Goal: Task Accomplishment & Management: Use online tool/utility

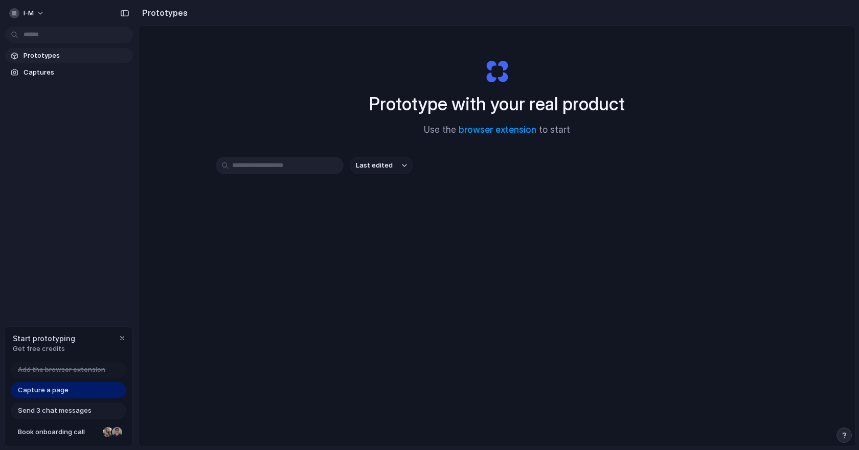
click at [47, 53] on span "Prototypes" at bounding box center [76, 56] width 105 height 10
click at [44, 71] on span "Captures" at bounding box center [76, 72] width 105 height 10
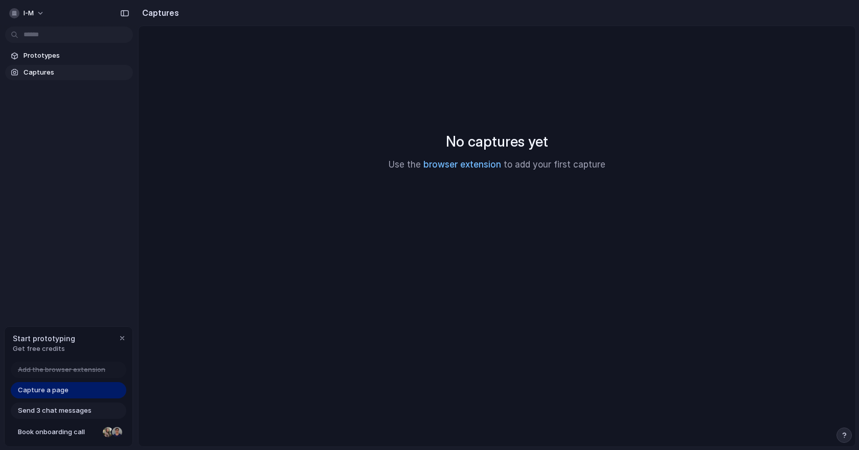
click at [479, 164] on link "browser extension" at bounding box center [462, 164] width 78 height 10
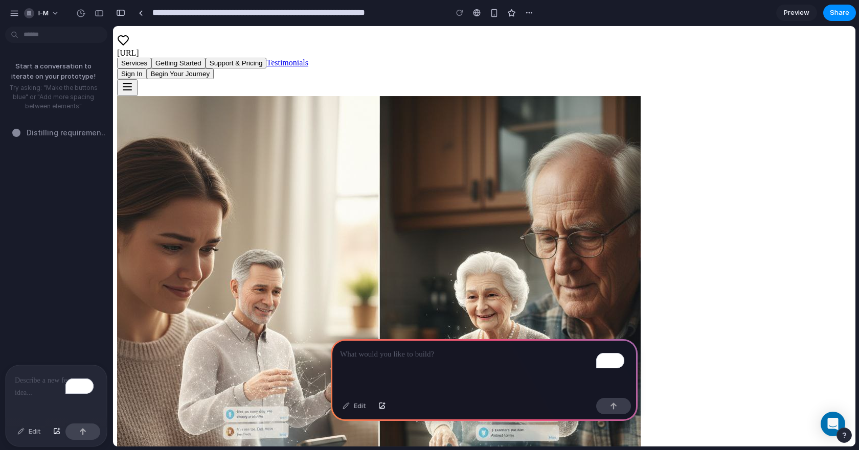
click at [858, 0] on header "**********" at bounding box center [485, 13] width 746 height 26
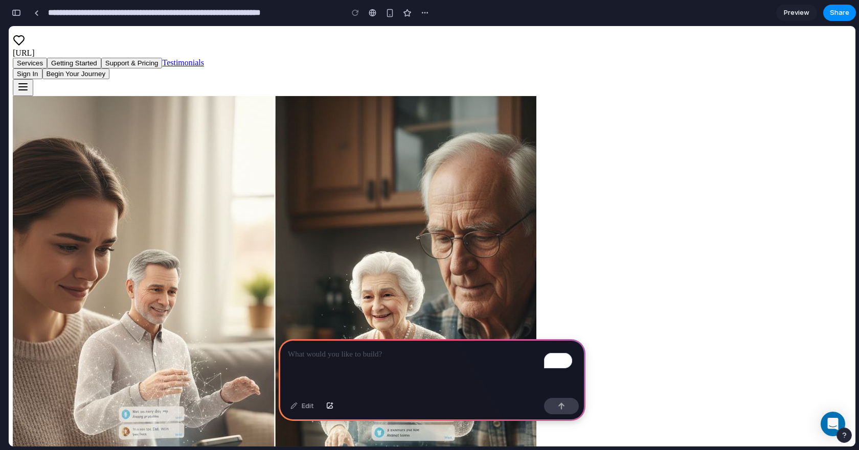
click at [355, 363] on div "To enrich screen reader interactions, please activate Accessibility in Grammarl…" at bounding box center [432, 366] width 307 height 55
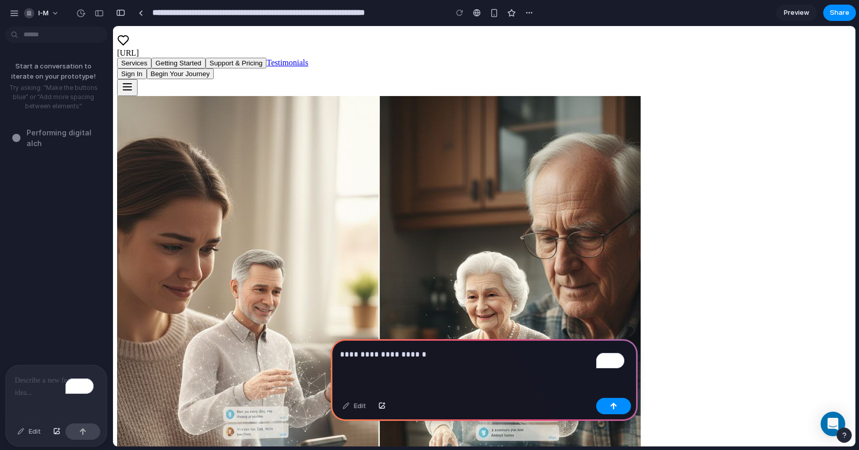
click at [17, 379] on p "To enrich screen reader interactions, please activate Accessibility in Grammarl…" at bounding box center [56, 381] width 83 height 12
click at [28, 381] on p "To enrich screen reader interactions, please activate Accessibility in Grammarl…" at bounding box center [56, 381] width 83 height 12
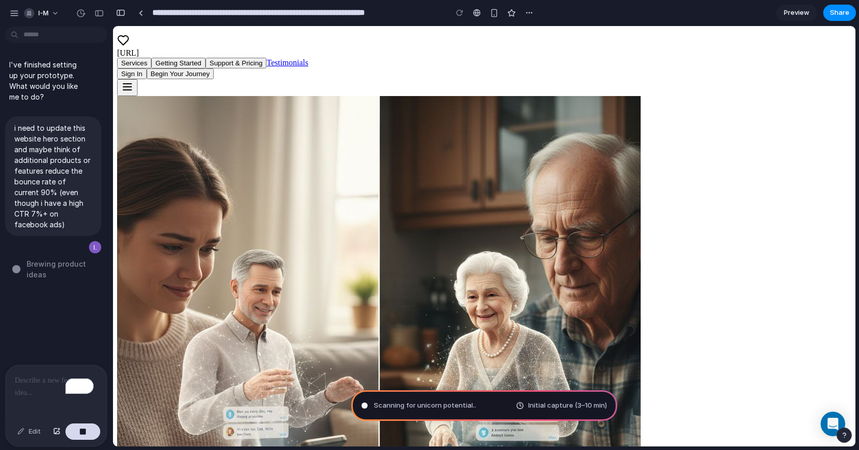
click at [38, 398] on div "To enrich screen reader interactions, please activate Accessibility in Grammarl…" at bounding box center [56, 392] width 101 height 54
click at [45, 391] on div "To enrich screen reader interactions, please activate Accessibility in Grammarl…" at bounding box center [56, 392] width 101 height 54
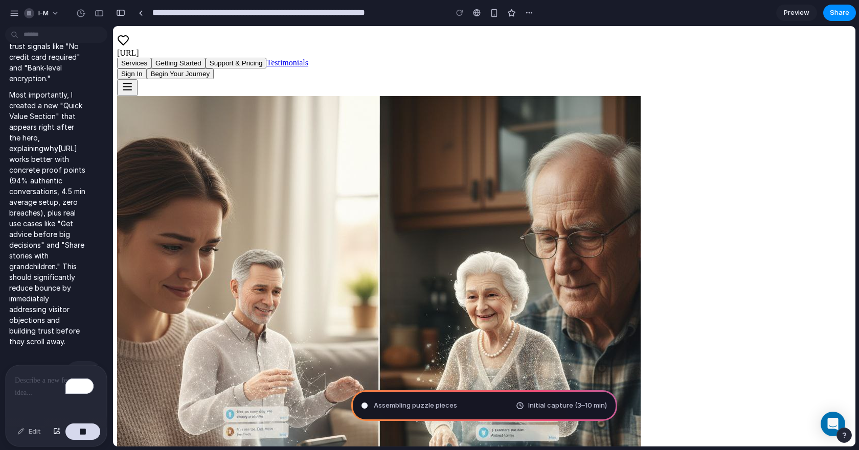
scroll to position [546, 0]
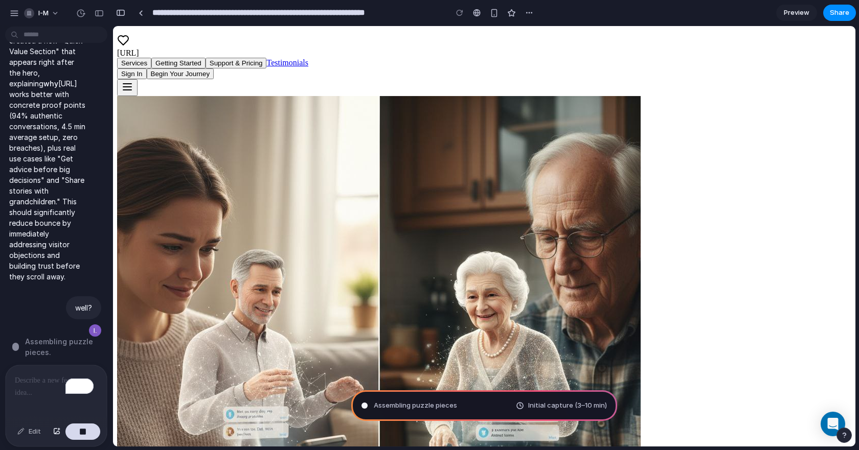
click at [44, 388] on div "To enrich screen reader interactions, please activate Accessibility in Grammarl…" at bounding box center [56, 392] width 101 height 54
click at [21, 391] on div "To enrich screen reader interactions, please activate Accessibility in Grammarl…" at bounding box center [56, 392] width 101 height 54
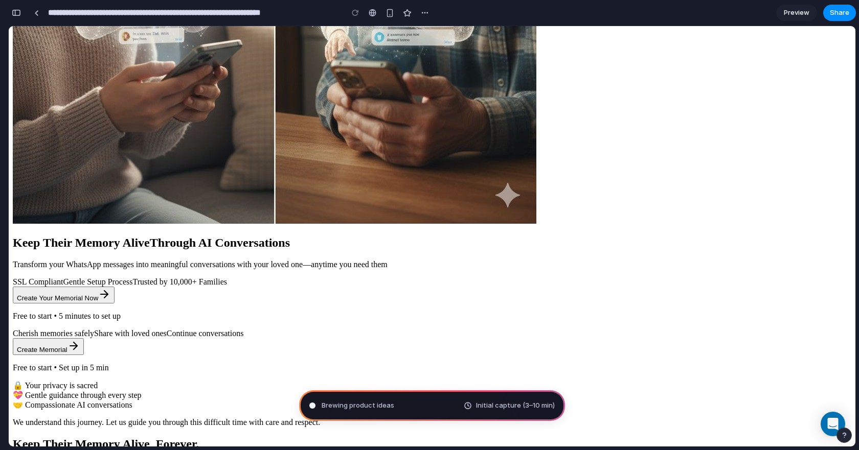
scroll to position [0, 0]
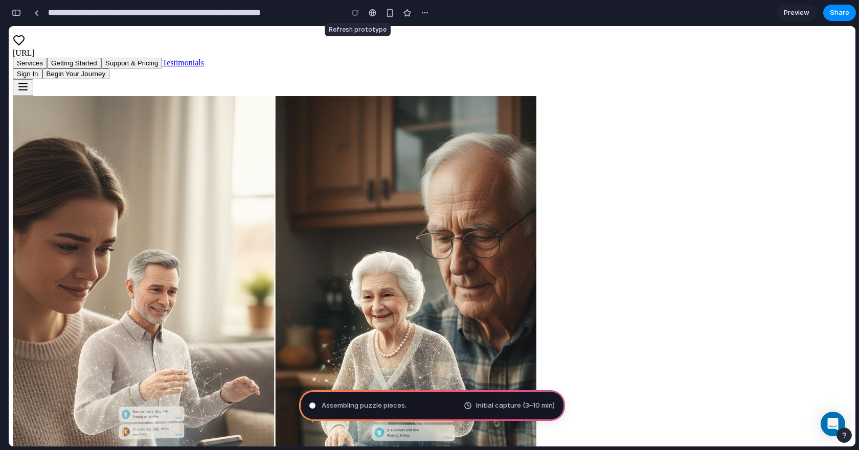
click at [355, 12] on div at bounding box center [355, 12] width 15 height 15
click at [425, 12] on div "button" at bounding box center [425, 13] width 8 height 8
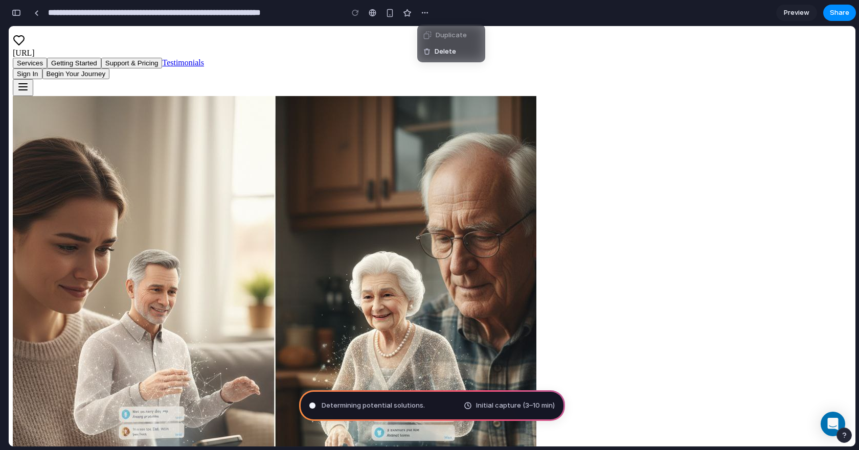
click at [586, 16] on div "Duplicate Delete" at bounding box center [429, 225] width 859 height 450
click at [801, 12] on span "Preview" at bounding box center [797, 13] width 26 height 10
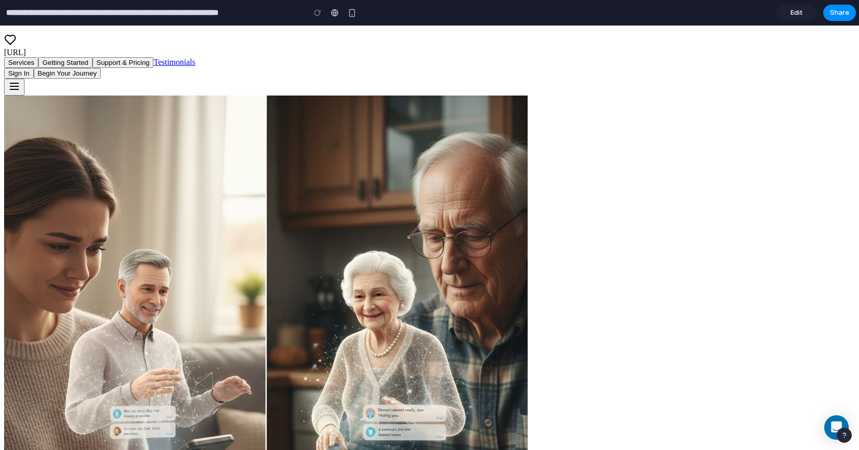
click at [801, 17] on span "Edit" at bounding box center [796, 13] width 12 height 10
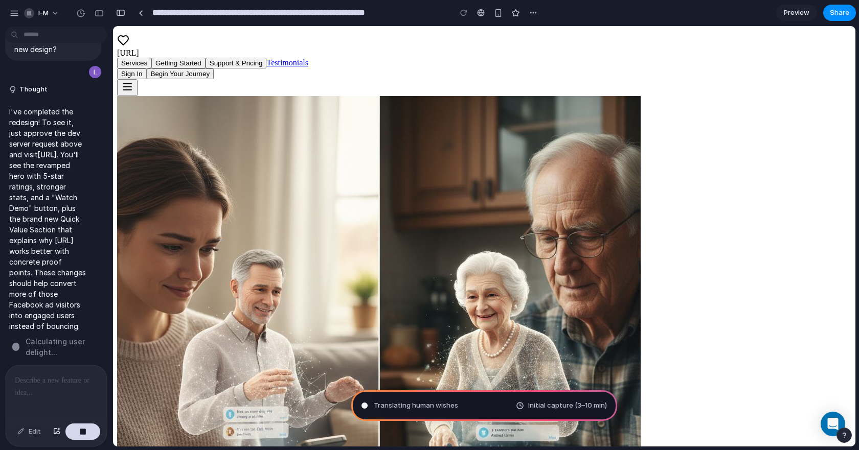
scroll to position [1473, 0]
click at [55, 379] on p at bounding box center [56, 381] width 83 height 12
click at [14, 399] on div "***" at bounding box center [56, 392] width 101 height 54
click at [49, 375] on p "***" at bounding box center [54, 381] width 79 height 12
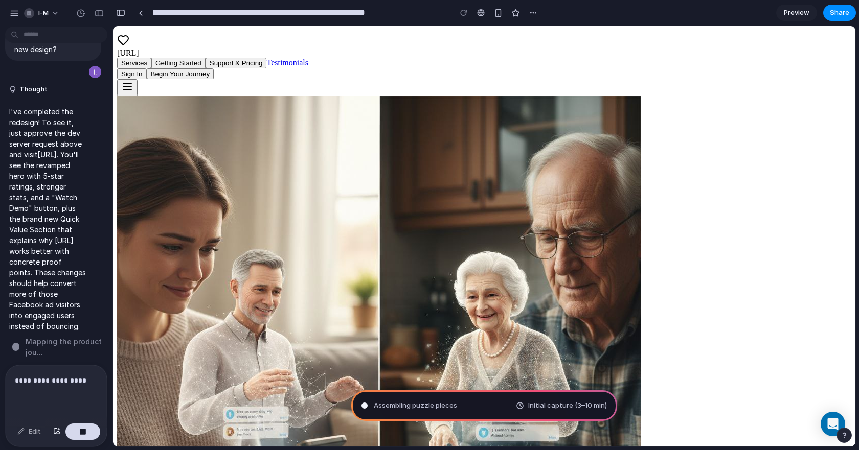
scroll to position [1522, 0]
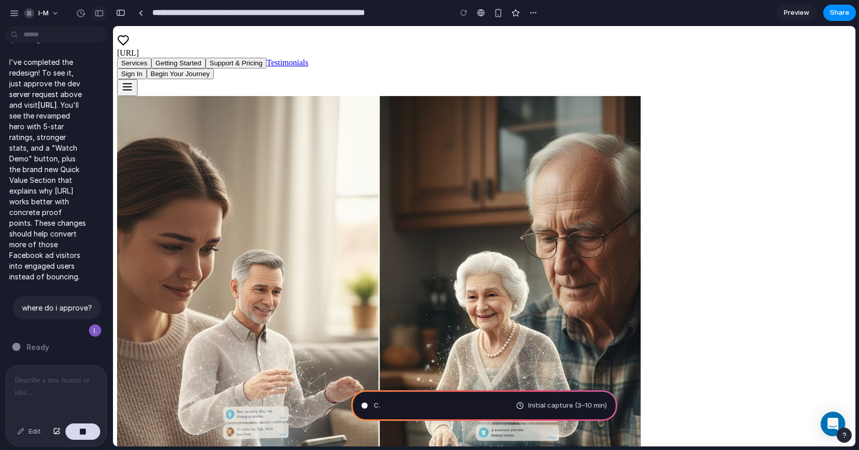
click at [99, 10] on div "button" at bounding box center [99, 13] width 9 height 7
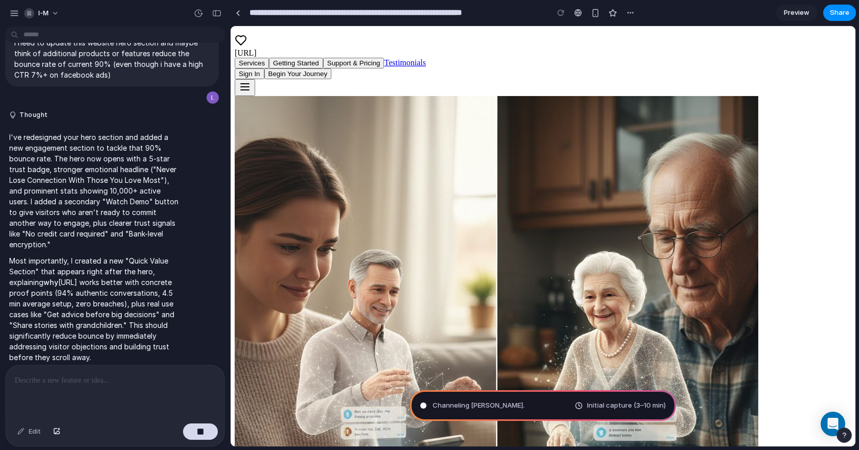
scroll to position [0, 0]
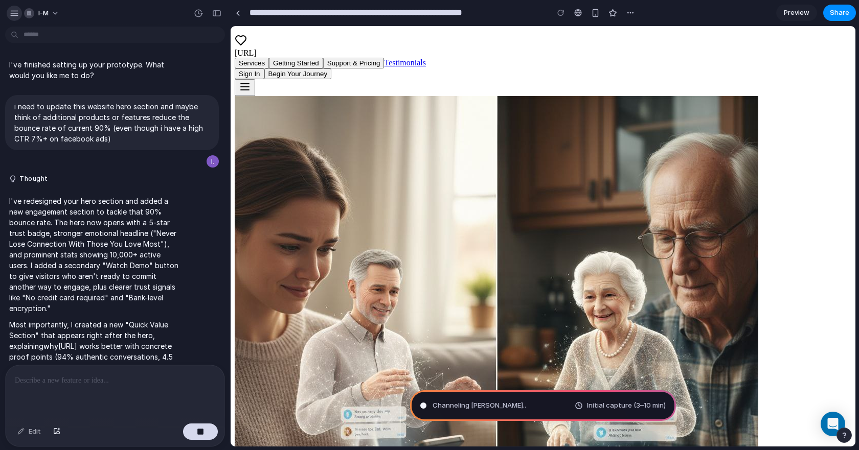
click at [18, 16] on div "button" at bounding box center [14, 13] width 9 height 9
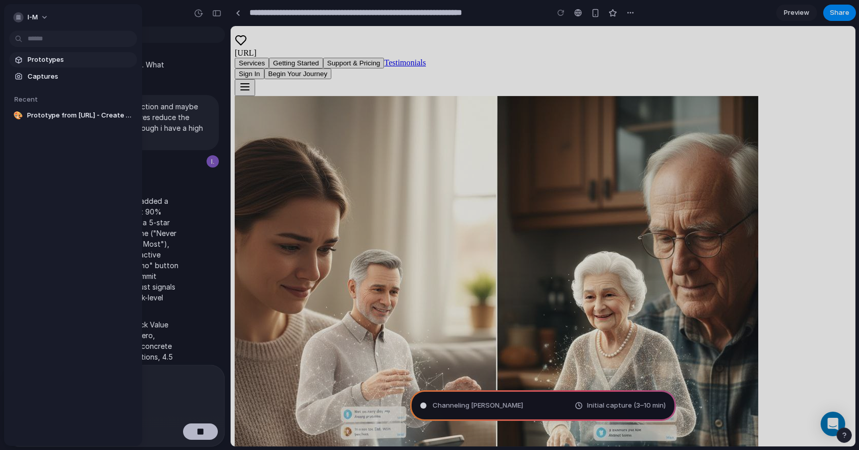
click at [54, 59] on span "Prototypes" at bounding box center [80, 60] width 105 height 10
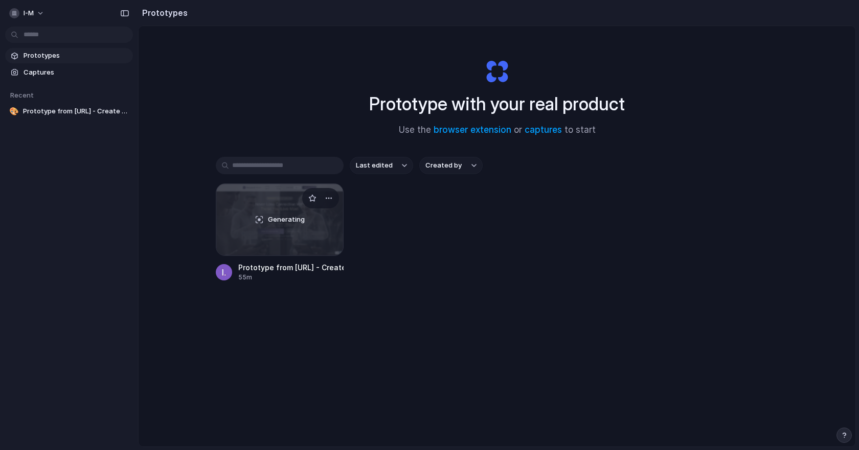
click at [275, 225] on div "Generating" at bounding box center [279, 220] width 127 height 72
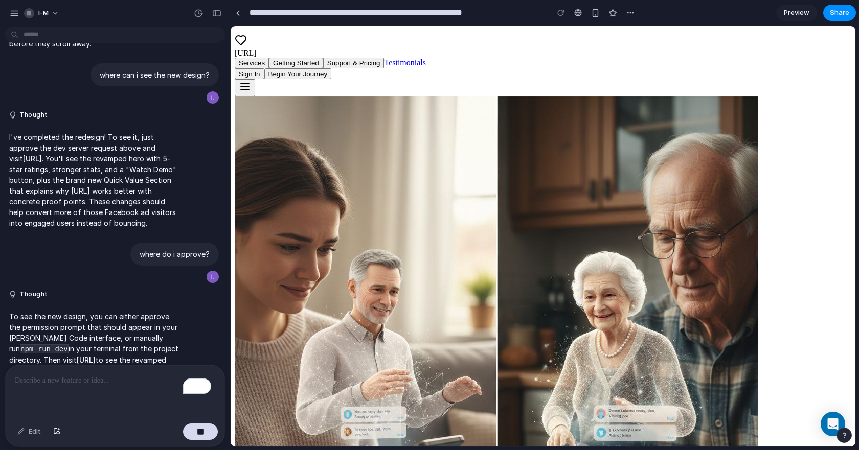
scroll to position [805, 0]
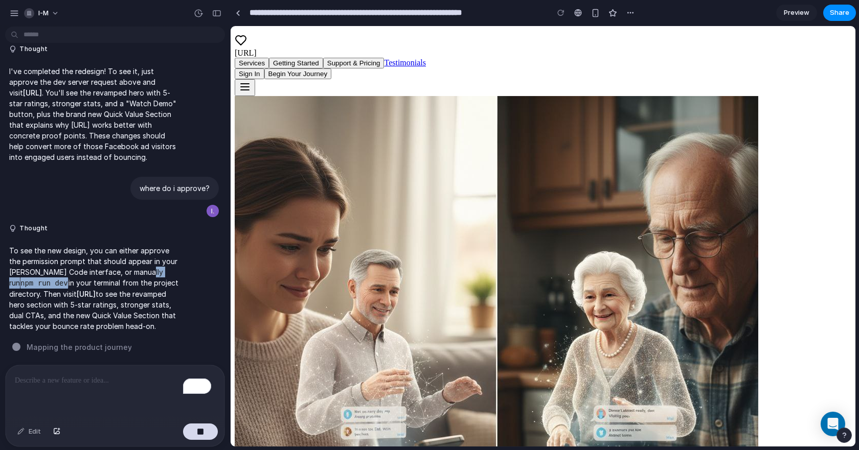
drag, startPoint x: 141, startPoint y: 259, endPoint x: 20, endPoint y: 271, distance: 120.7
click at [20, 271] on p "To see the new design, you can either approve the permission prompt that should…" at bounding box center [94, 288] width 171 height 86
copy p "npm run dev"
click at [99, 390] on div "To enrich screen reader interactions, please activate Accessibility in Grammarl…" at bounding box center [115, 392] width 219 height 54
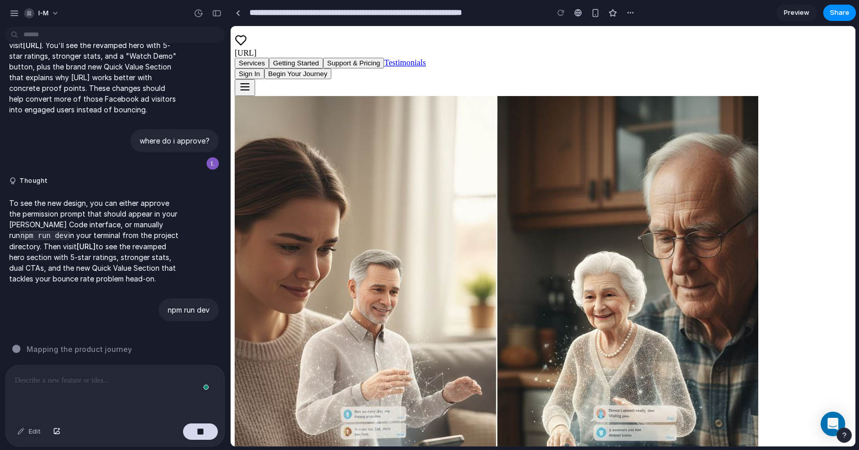
scroll to position [855, 0]
drag, startPoint x: 43, startPoint y: 229, endPoint x: 115, endPoint y: 229, distance: 71.6
click at [115, 229] on p "To see the new design, you can either approve the permission prompt that should…" at bounding box center [94, 239] width 171 height 86
click at [57, 377] on p "To enrich screen reader interactions, please activate Accessibility in Grammarl…" at bounding box center [113, 381] width 196 height 12
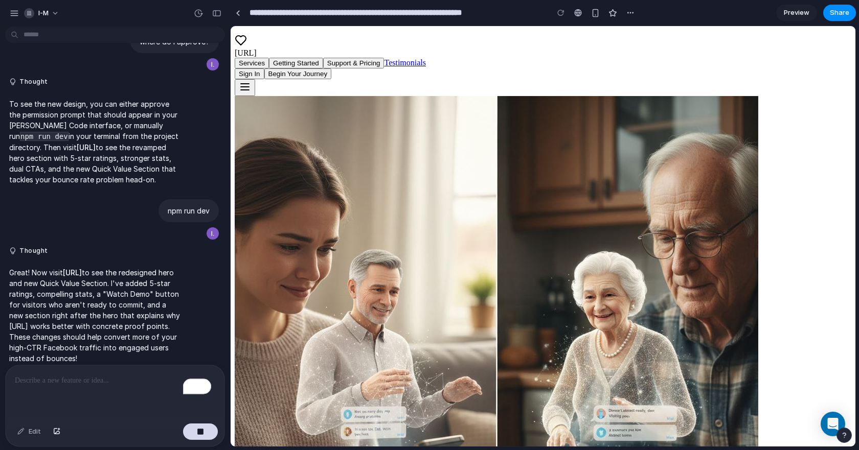
scroll to position [1044, 0]
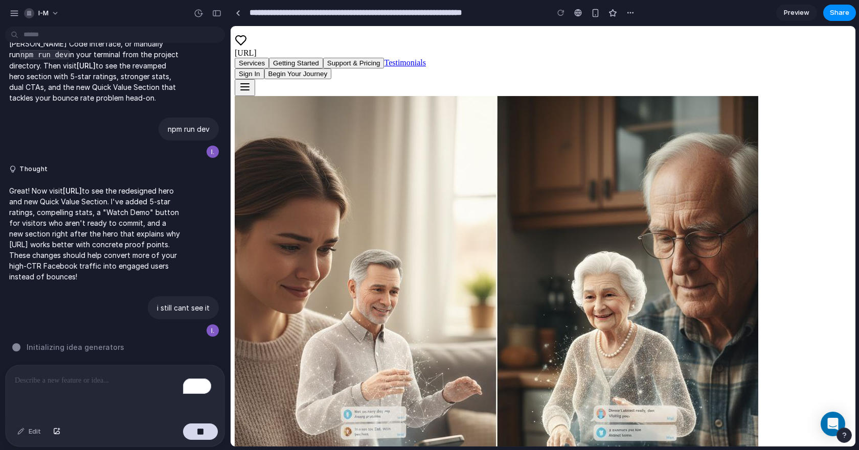
drag, startPoint x: 66, startPoint y: 176, endPoint x: 136, endPoint y: 173, distance: 69.6
click at [82, 187] on strong "[URL]" at bounding box center [72, 191] width 19 height 9
click at [66, 375] on p "To enrich screen reader interactions, please activate Accessibility in Grammarl…" at bounding box center [113, 381] width 196 height 12
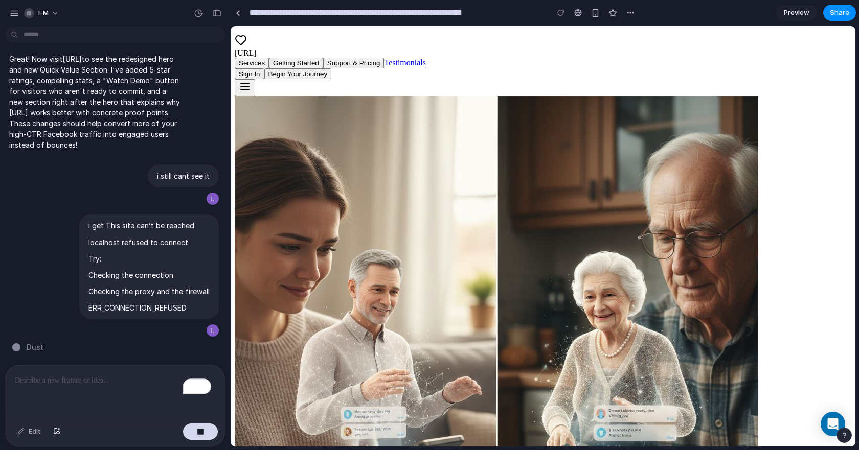
scroll to position [1197, 0]
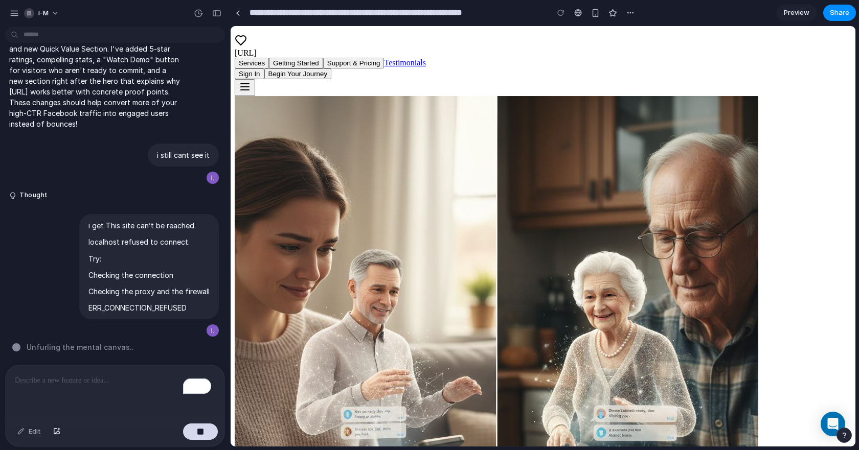
click at [785, 16] on span "Preview" at bounding box center [797, 13] width 26 height 10
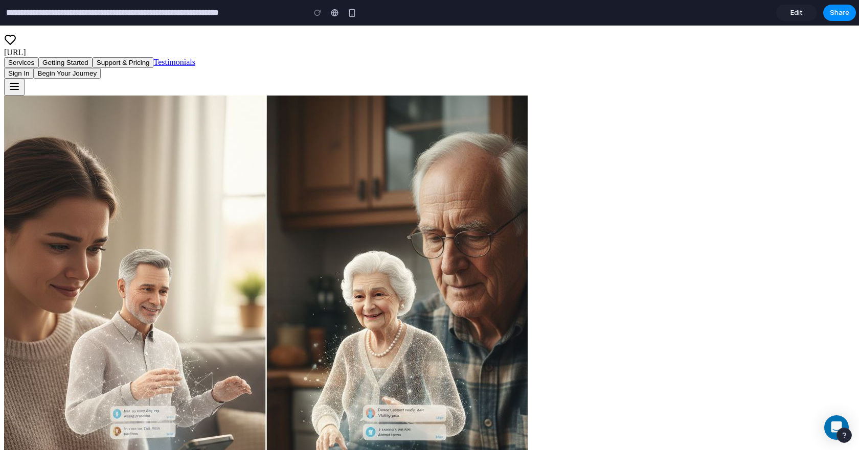
click at [785, 16] on link "Edit" at bounding box center [796, 13] width 41 height 16
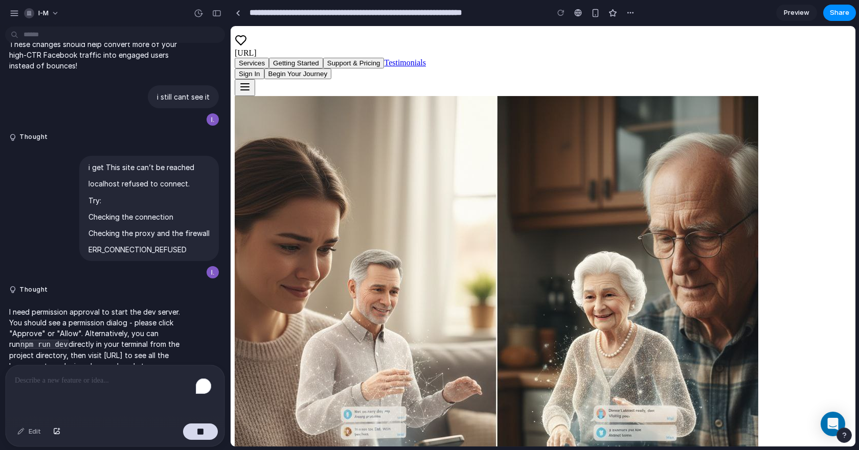
scroll to position [1338, 0]
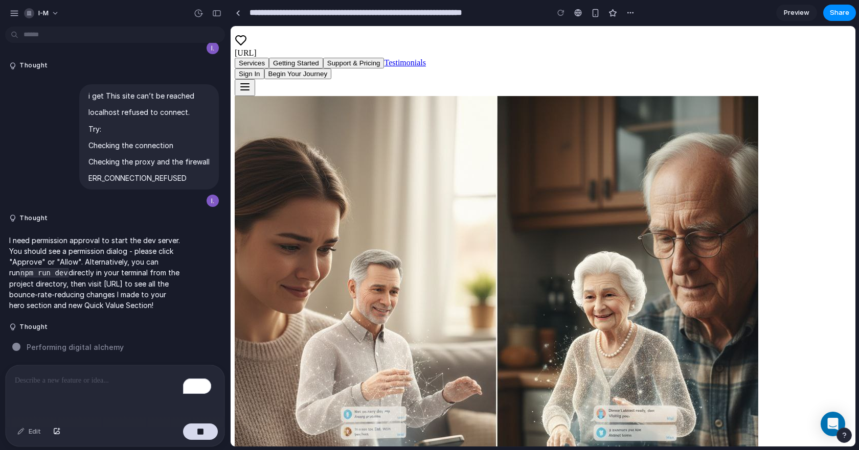
click at [68, 387] on div "To enrich screen reader interactions, please activate Accessibility in Grammarl…" at bounding box center [115, 392] width 219 height 54
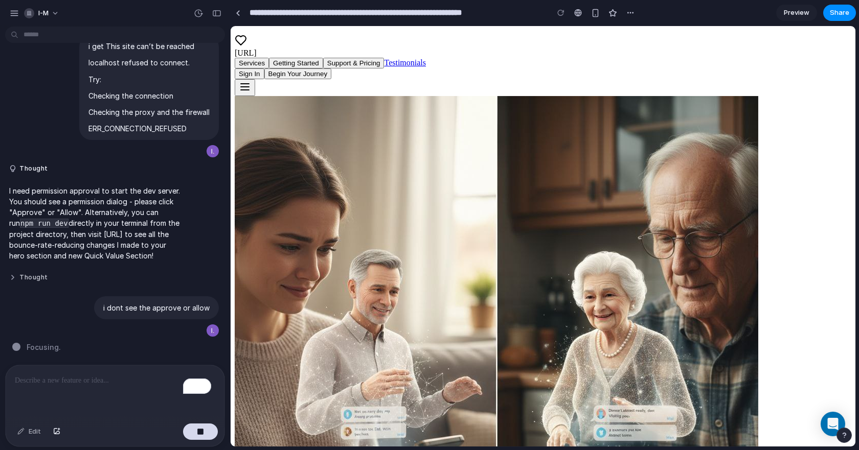
scroll to position [1475, 0]
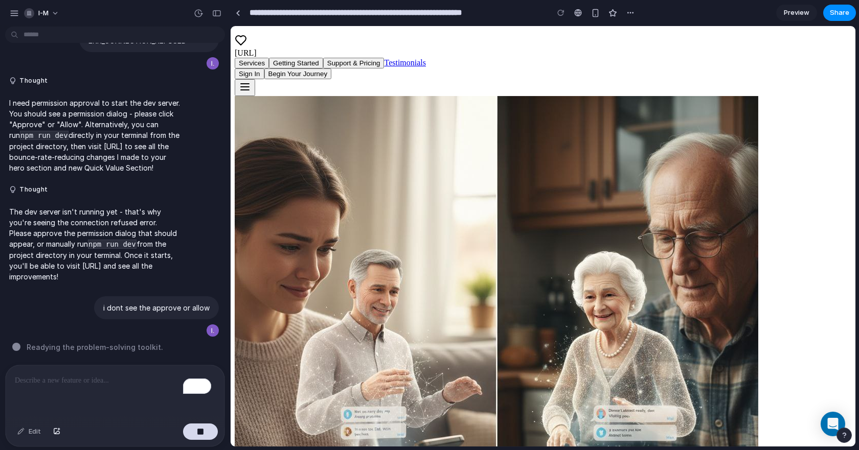
click at [107, 389] on div "To enrich screen reader interactions, please activate Accessibility in Grammarl…" at bounding box center [115, 392] width 219 height 54
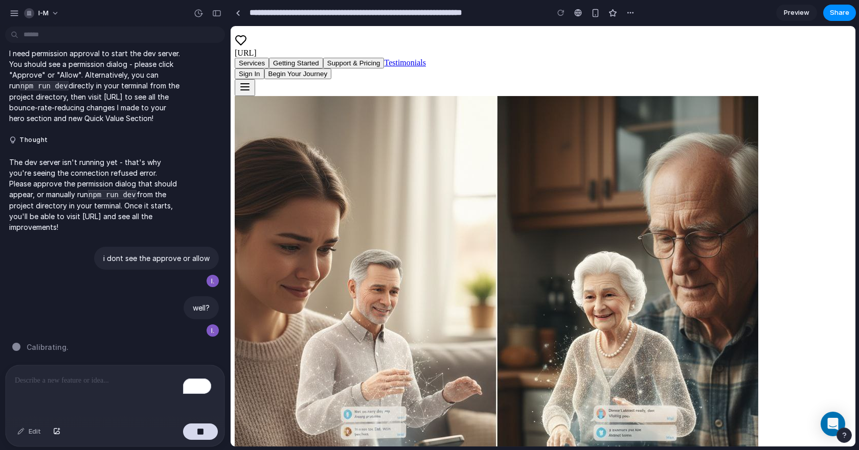
scroll to position [1668, 0]
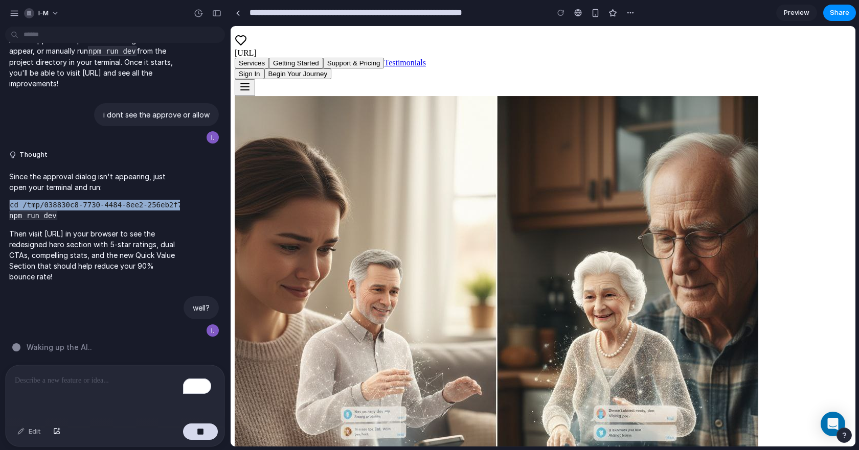
drag, startPoint x: 10, startPoint y: 201, endPoint x: 184, endPoint y: 199, distance: 174.3
click at [184, 199] on div "Since the approval dialog isn't appearing, just open your terminal and run: cd …" at bounding box center [112, 226] width 214 height 123
click at [10, 200] on code "cd /tmp/038830c8-7730-4484-8ee2-256eb2f714c7 npm run dev" at bounding box center [104, 210] width 190 height 20
drag, startPoint x: 10, startPoint y: 199, endPoint x: 51, endPoint y: 212, distance: 42.7
click at [51, 212] on code "cd /tmp/038830c8-7730-4484-8ee2-256eb2f714c7 npm run dev" at bounding box center [104, 210] width 190 height 20
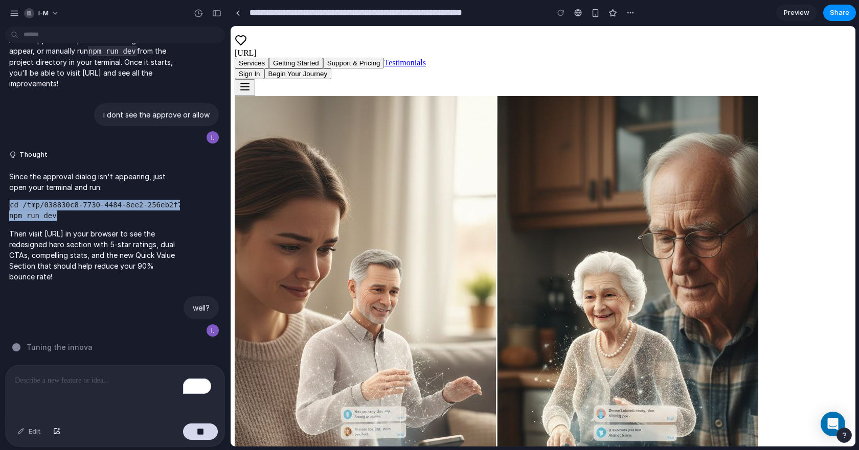
copy code "cd /tmp/038830c8-7730-4484-8ee2-256eb2f714c7 npm run dev"
click at [43, 241] on p "Then visit [URL] in your browser to see the redesigned hero section with 5-star…" at bounding box center [94, 255] width 171 height 54
click at [11, 200] on code "cd /tmp/038830c8-7730-4484-8ee2-256eb2f714c7 npm run dev" at bounding box center [104, 210] width 190 height 20
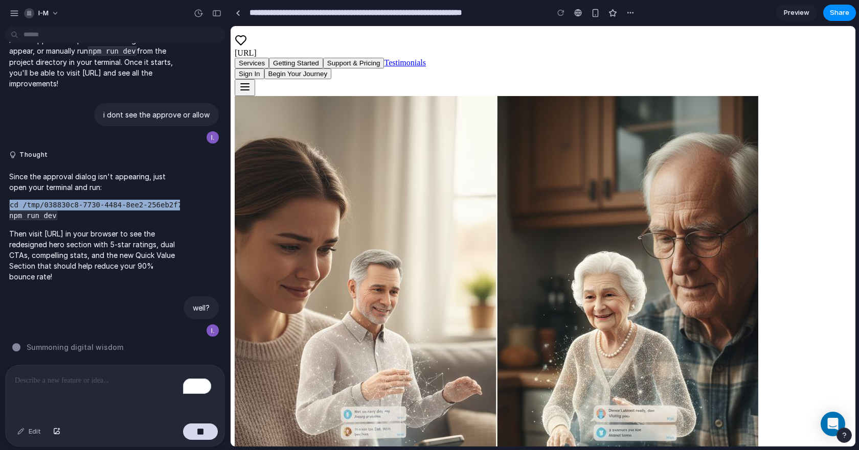
copy code "cd /tmp/038830c8-7730-4484-8ee2-256eb2f714c7"
click at [37, 397] on div "To enrich screen reader interactions, please activate Accessibility in Grammarl…" at bounding box center [115, 392] width 219 height 54
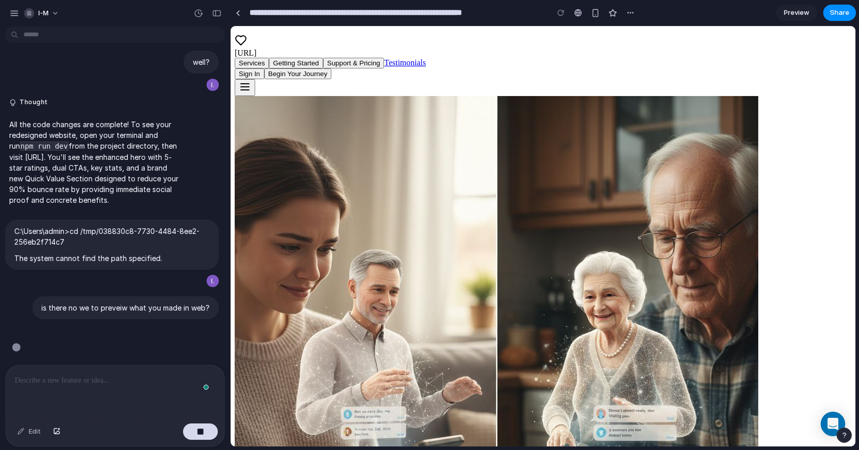
scroll to position [1865, 0]
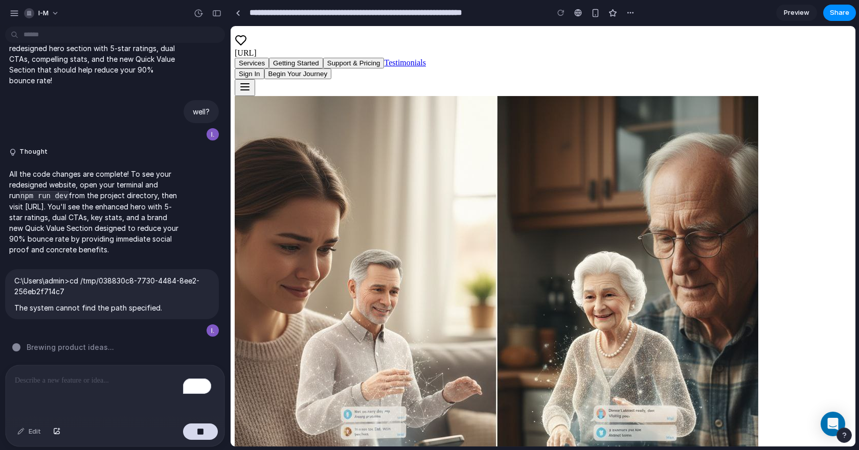
click at [133, 368] on div "To enrich screen reader interactions, please activate Accessibility in Grammarl…" at bounding box center [115, 392] width 219 height 54
drag, startPoint x: 54, startPoint y: 188, endPoint x: 3, endPoint y: 192, distance: 51.3
click at [3, 192] on div "All the code changes are complete! To see your redesigned website, open your te…" at bounding box center [112, 212] width 224 height 99
copy code "npm run dev"
click at [55, 384] on div "To enrich screen reader interactions, please activate Accessibility in Grammarl…" at bounding box center [115, 392] width 219 height 54
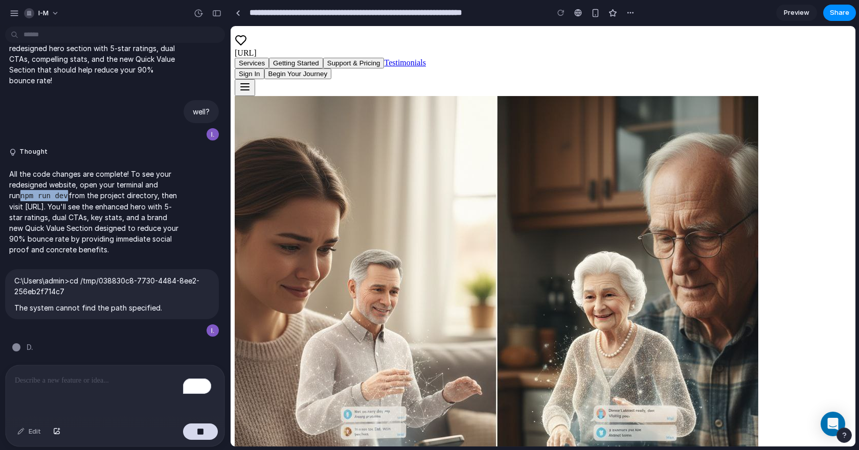
drag, startPoint x: 5, startPoint y: 187, endPoint x: 52, endPoint y: 190, distance: 46.6
click at [52, 190] on div "All the code changes are complete! To see your redesigned website, open your te…" at bounding box center [94, 212] width 179 height 99
copy code "npm run dev"
click at [52, 383] on div "To enrich screen reader interactions, please activate Accessibility in Grammarl…" at bounding box center [115, 392] width 219 height 54
click at [21, 434] on div "Edit" at bounding box center [29, 432] width 34 height 16
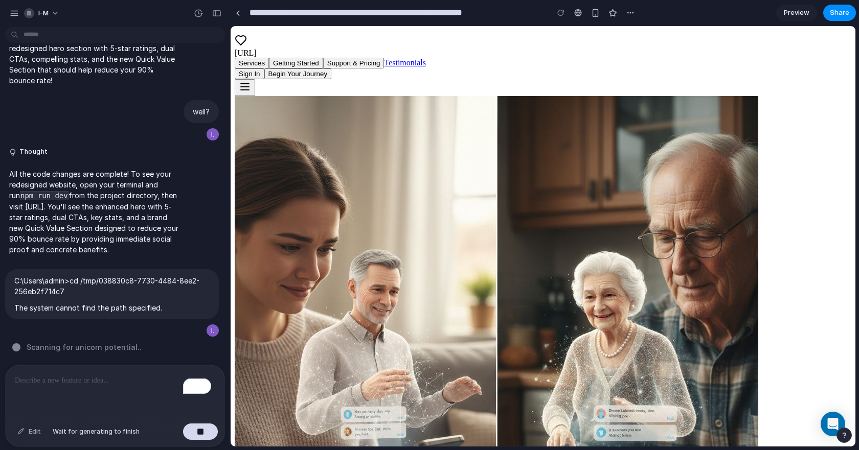
click at [13, 427] on div "Edit" at bounding box center [29, 432] width 34 height 16
click at [86, 427] on div "Edit" at bounding box center [115, 433] width 219 height 27
click at [47, 432] on div "Edit" at bounding box center [38, 432] width 53 height 16
click at [797, 12] on span "Preview" at bounding box center [797, 13] width 26 height 10
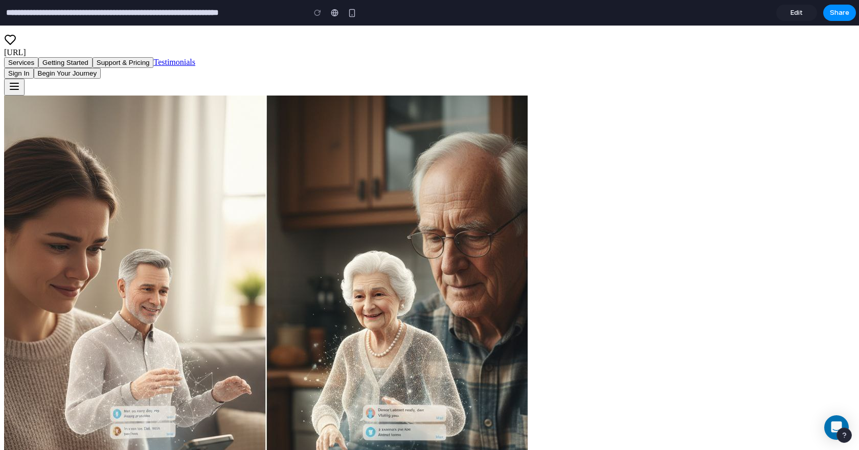
click at [797, 12] on span "Edit" at bounding box center [796, 13] width 12 height 10
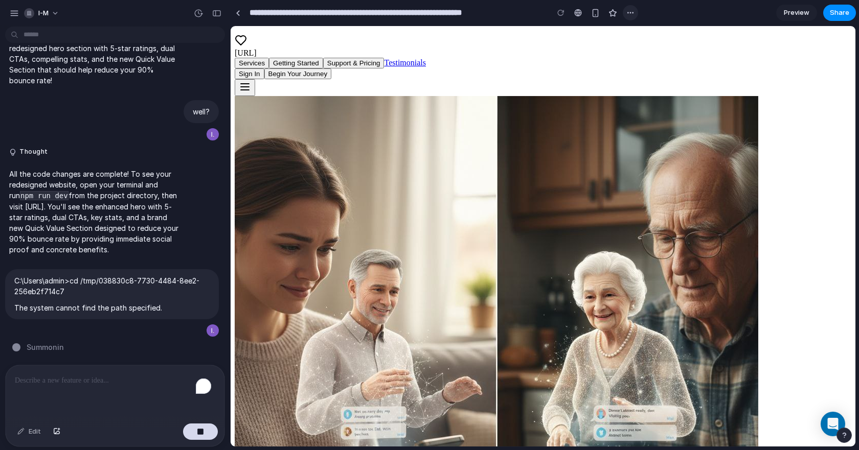
click at [629, 12] on div "button" at bounding box center [630, 13] width 8 height 8
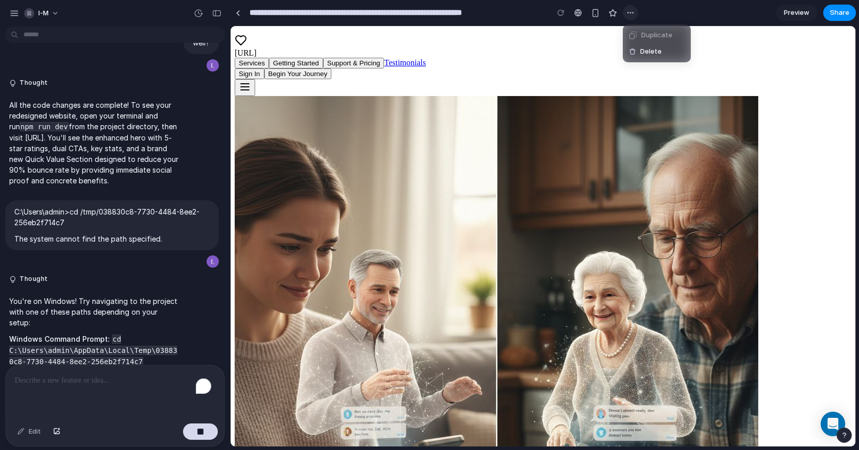
scroll to position [2087, 0]
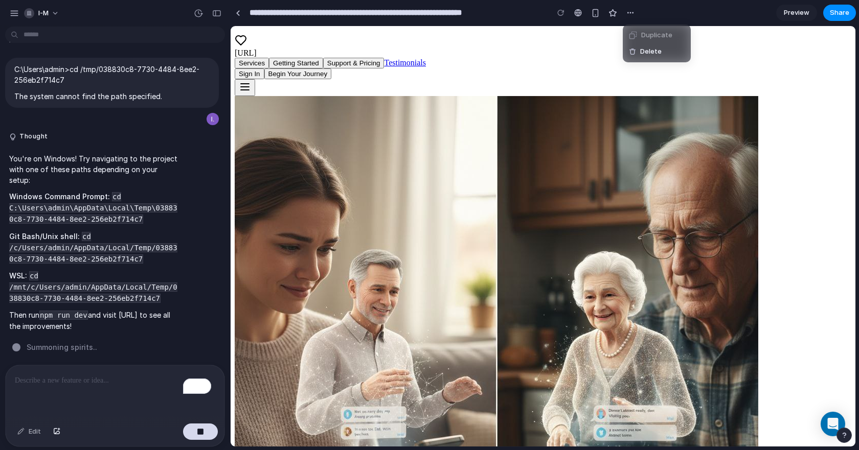
click at [49, 261] on div "Duplicate Delete" at bounding box center [429, 225] width 859 height 450
click at [177, 194] on div "You're on Windows! Try navigating to the project with one of these paths depend…" at bounding box center [94, 242] width 179 height 191
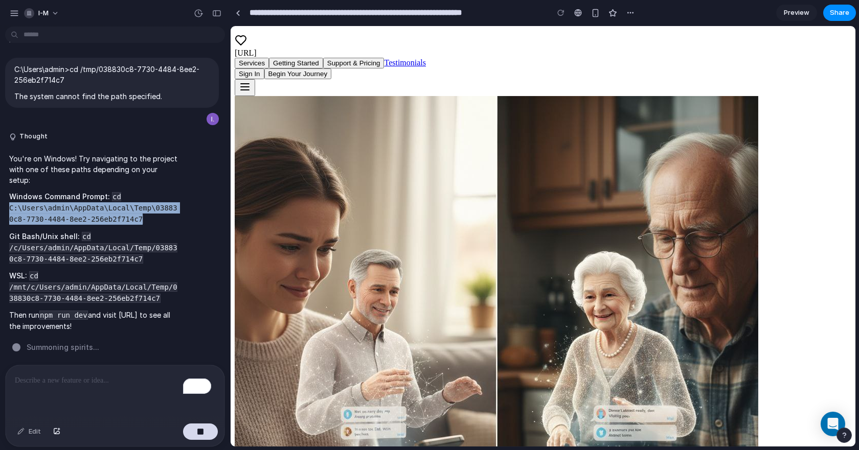
drag, startPoint x: 125, startPoint y: 203, endPoint x: 6, endPoint y: 192, distance: 119.1
click at [6, 192] on div "You're on Windows! Try navigating to the project with one of these paths depend…" at bounding box center [94, 242] width 179 height 191
copy code "C:\Users\admin\AppData\Local\Temp\038830c8-7730-4484-8ee2-256eb2f714c7"
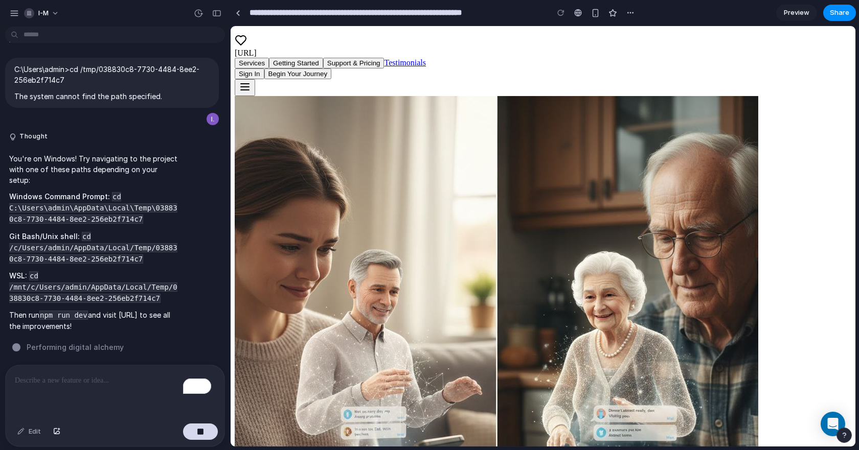
click at [62, 270] on p "WSL: cd /mnt/c/Users/admin/AppData/Local/Temp/038830c8-7730-4484-8ee2-256eb2f71…" at bounding box center [94, 287] width 171 height 34
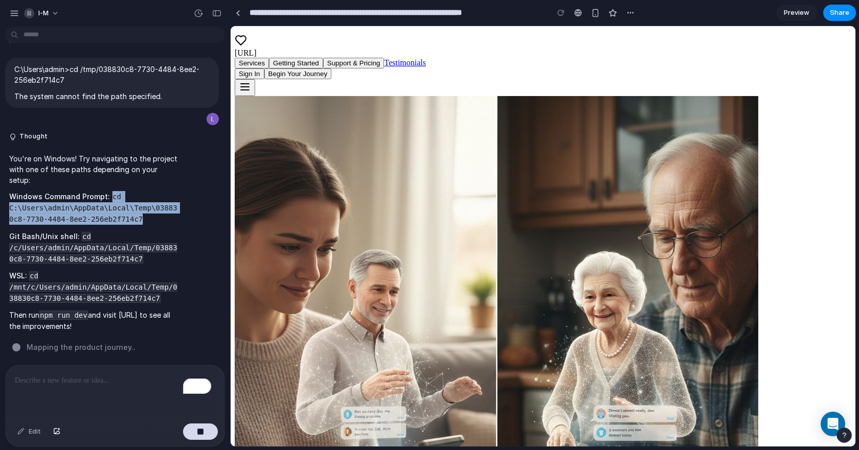
drag, startPoint x: 127, startPoint y: 205, endPoint x: 109, endPoint y: 180, distance: 30.4
click at [109, 191] on p "Windows Command Prompt: cd C:\Users\admin\AppData\Local\Temp\038830c8-7730-4484…" at bounding box center [94, 208] width 171 height 34
copy code "cd C:\Users\admin\AppData\Local\Temp\038830c8-7730-4484-8ee2-256eb2f714c7"
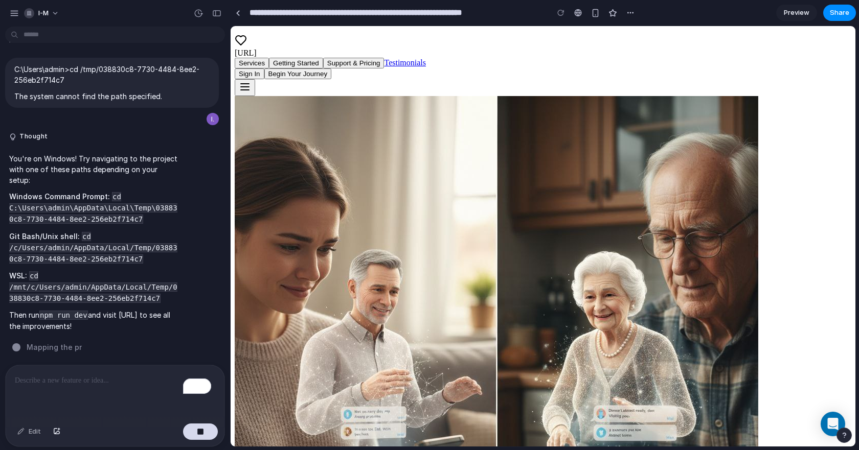
click at [62, 370] on div "To enrich screen reader interactions, please activate Accessibility in Grammarl…" at bounding box center [115, 392] width 219 height 54
click at [174, 382] on icon "Turn off Grammarly on this website" at bounding box center [177, 383] width 7 height 8
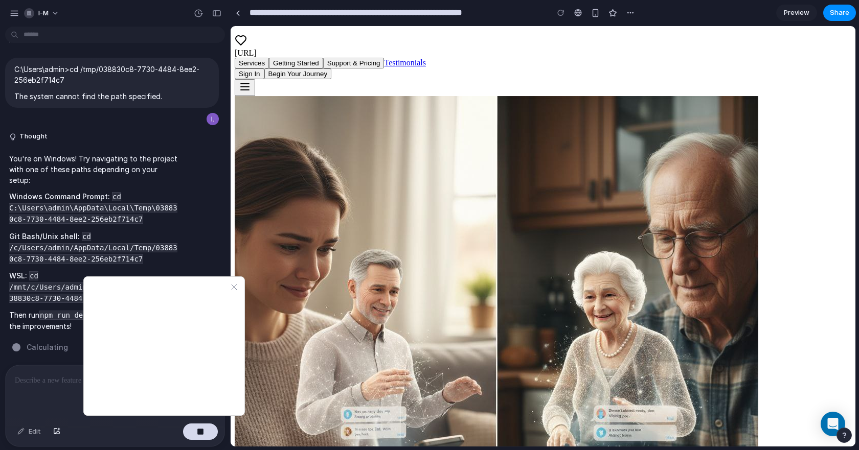
drag, startPoint x: 145, startPoint y: 352, endPoint x: 164, endPoint y: 356, distance: 19.5
click at [164, 375] on button "Yes, from now on" at bounding box center [164, 383] width 128 height 16
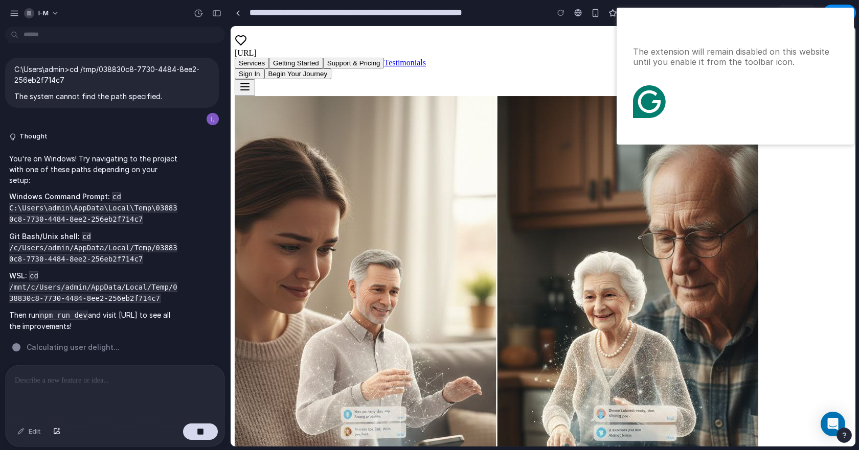
click at [704, 120] on button "Got it" at bounding box center [703, 128] width 32 height 16
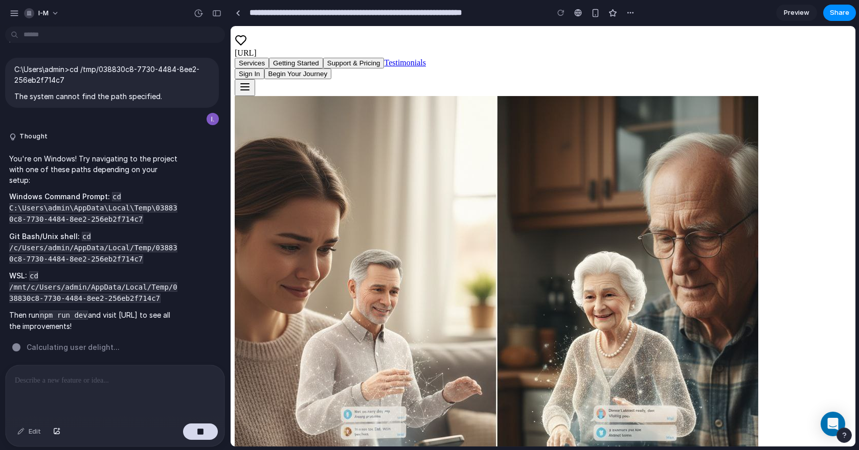
click at [75, 366] on div "To enrich screen reader interactions, please activate Accessibility in Grammarl…" at bounding box center [115, 392] width 219 height 54
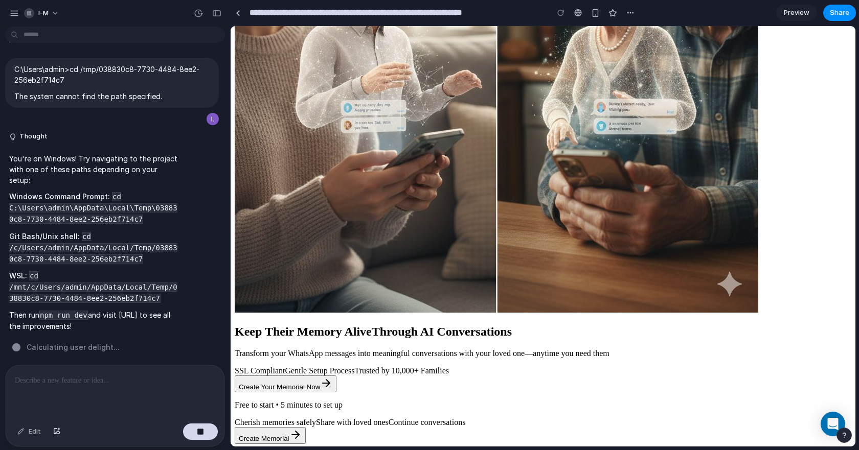
scroll to position [0, 0]
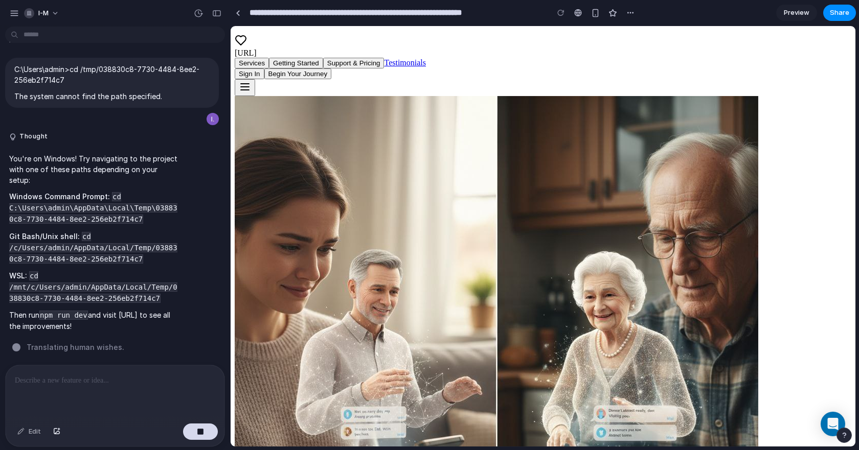
click at [73, 396] on div "To enrich screen reader interactions, please activate Accessibility in Grammarl…" at bounding box center [115, 392] width 219 height 54
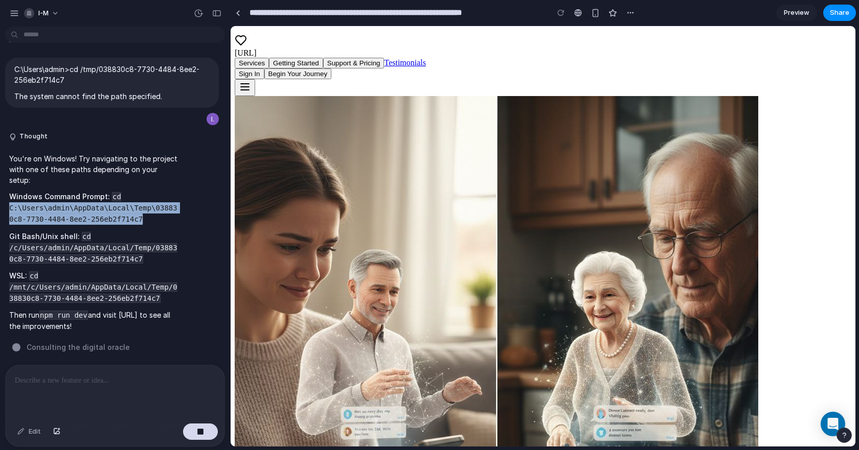
drag, startPoint x: 135, startPoint y: 206, endPoint x: 6, endPoint y: 193, distance: 130.0
click at [6, 193] on div "You're on Windows! Try navigating to the project with one of these paths depend…" at bounding box center [94, 242] width 179 height 191
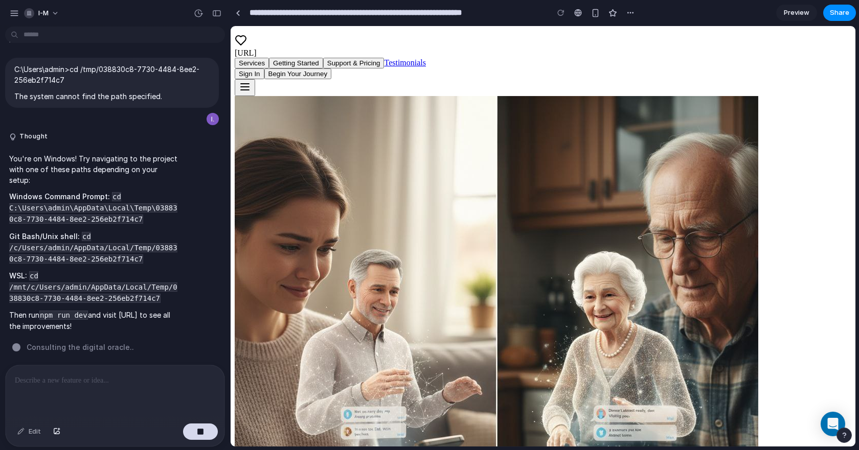
click at [105, 377] on p "To enrich screen reader interactions, please activate Accessibility in Grammarl…" at bounding box center [113, 381] width 196 height 12
click at [198, 426] on button "button" at bounding box center [200, 432] width 35 height 16
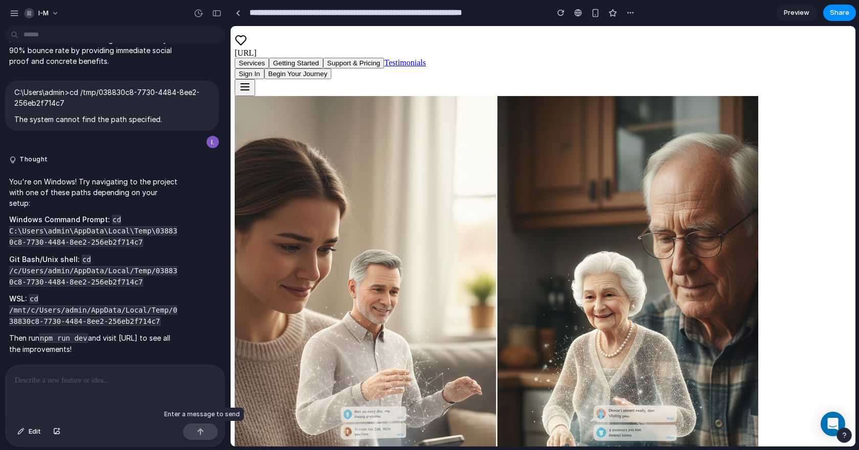
drag, startPoint x: 196, startPoint y: 424, endPoint x: 149, endPoint y: 378, distance: 65.8
click at [153, 378] on div "Edit" at bounding box center [115, 405] width 219 height 81
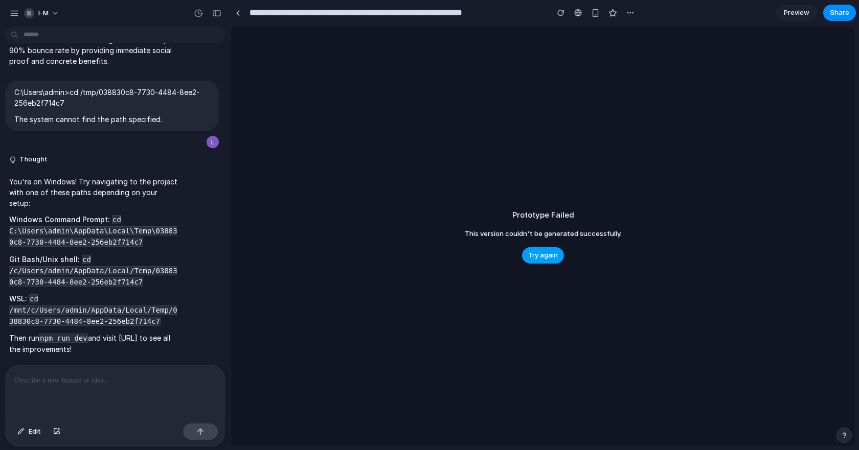
click at [550, 250] on button "Try again" at bounding box center [543, 255] width 42 height 16
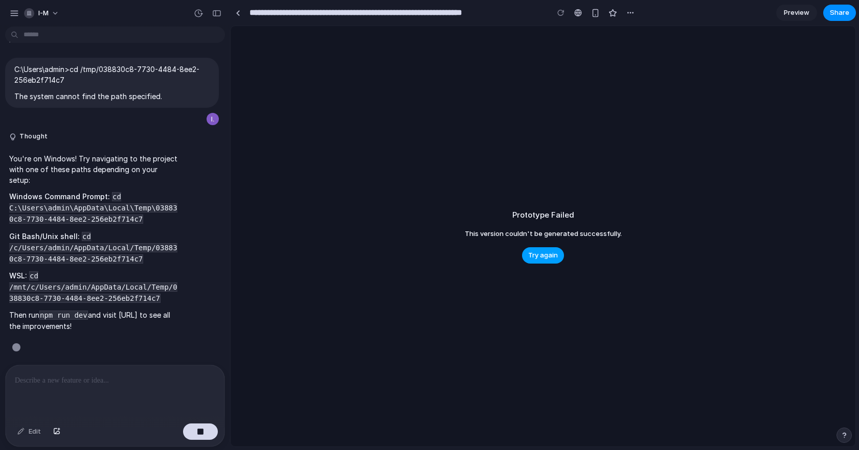
scroll to position [2087, 0]
click at [535, 249] on button "Try again" at bounding box center [543, 255] width 42 height 16
click at [796, 8] on span "Preview" at bounding box center [797, 13] width 26 height 10
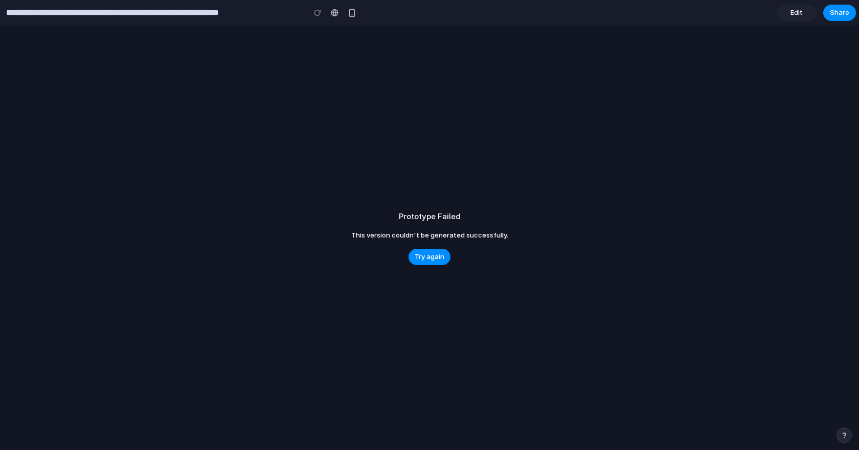
click at [795, 10] on span "Edit" at bounding box center [796, 13] width 12 height 10
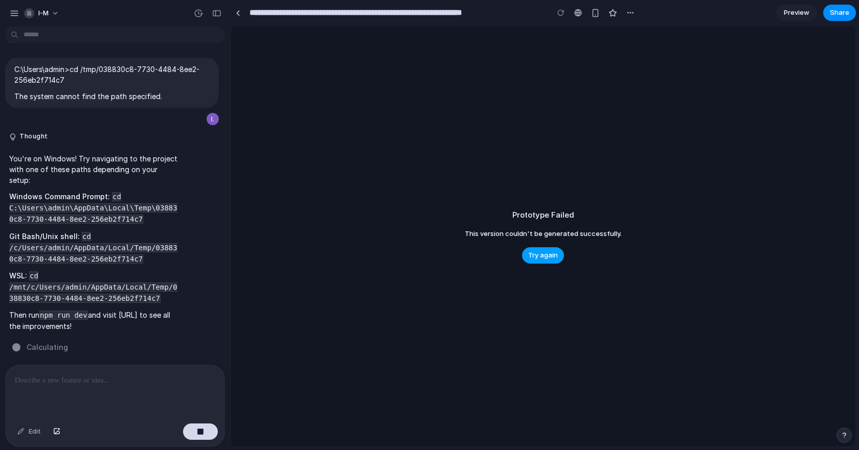
click at [552, 249] on button "Try again" at bounding box center [543, 255] width 42 height 16
click at [574, 237] on span "This version couldn't be generated successfully." at bounding box center [543, 234] width 157 height 10
click at [548, 244] on div "Prototype Failed This version couldn't be generated successfully. Try again" at bounding box center [543, 236] width 625 height 421
click at [547, 260] on span "Try again" at bounding box center [543, 255] width 30 height 10
click at [244, 9] on div at bounding box center [237, 12] width 15 height 15
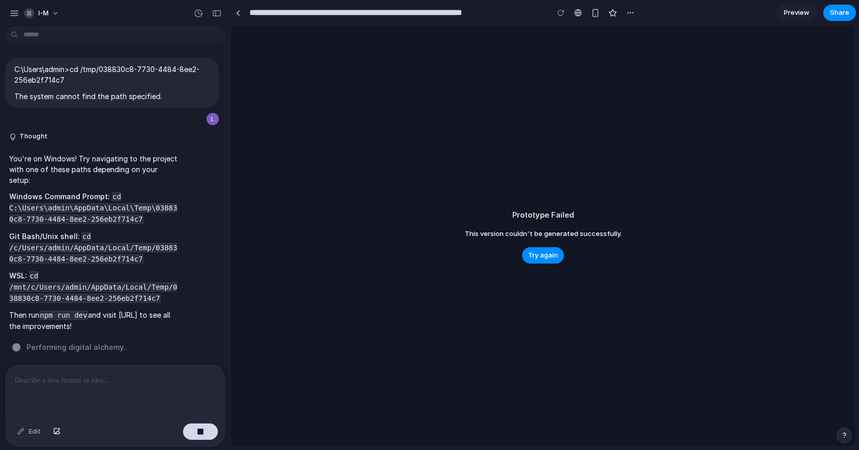
click at [284, 9] on input "**********" at bounding box center [395, 13] width 297 height 18
click at [48, 6] on button "i-m" at bounding box center [42, 13] width 44 height 16
click at [139, 119] on div "Settings Invite members Change theme Sign out" at bounding box center [429, 225] width 859 height 450
click at [564, 12] on div at bounding box center [560, 12] width 15 height 15
click at [561, 16] on div at bounding box center [560, 12] width 15 height 15
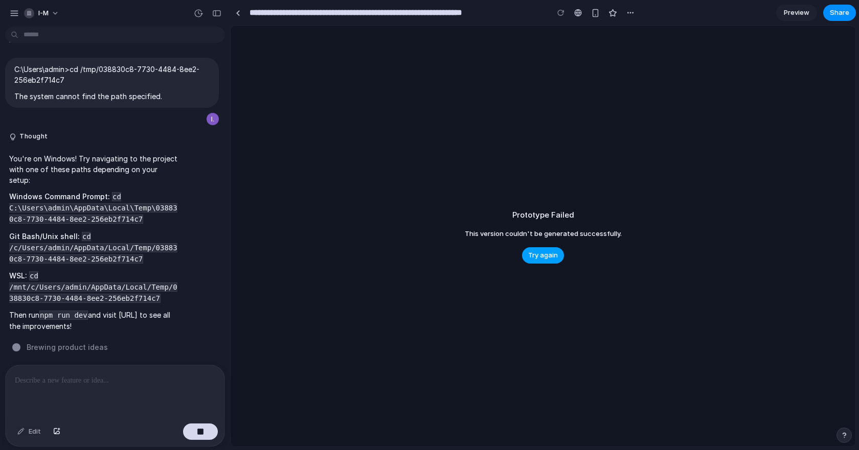
click at [533, 261] on button "Try again" at bounding box center [543, 255] width 42 height 16
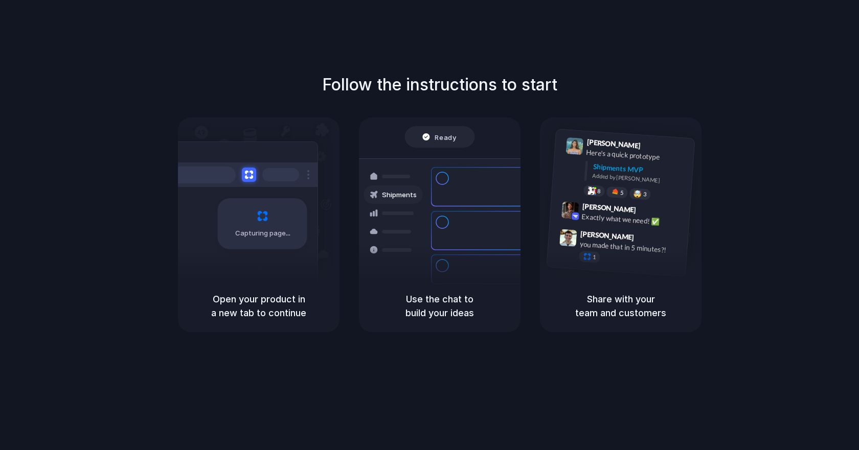
click at [261, 256] on div "Capturing page" at bounding box center [241, 220] width 154 height 157
drag, startPoint x: 231, startPoint y: 187, endPoint x: 242, endPoint y: 182, distance: 12.0
click at [233, 187] on div at bounding box center [240, 175] width 153 height 25
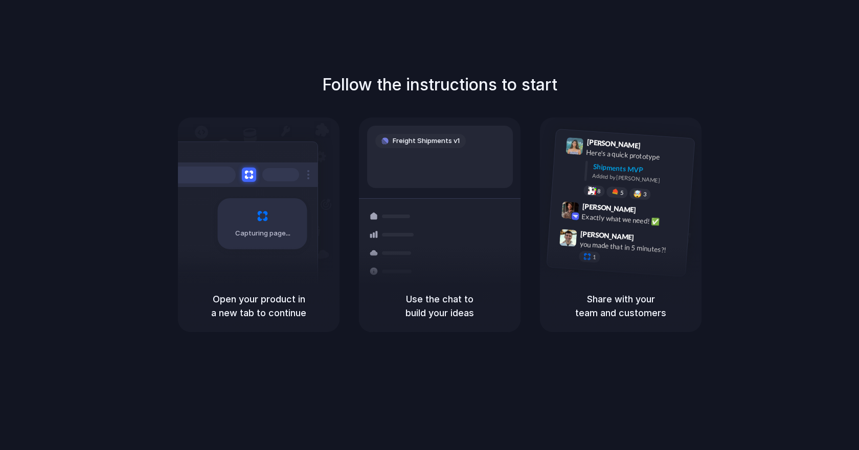
click at [456, 123] on div "Freight Shipments v1 Shipments Container from Shanghai 40ft • ETA Dec 28 • In t…" at bounding box center [440, 199] width 162 height 163
click at [680, 174] on div "Shipments MVP" at bounding box center [639, 170] width 95 height 17
click at [610, 332] on div "Share with your team and customers" at bounding box center [621, 306] width 162 height 52
click at [619, 317] on h5 "Share with your team and customers" at bounding box center [620, 306] width 137 height 28
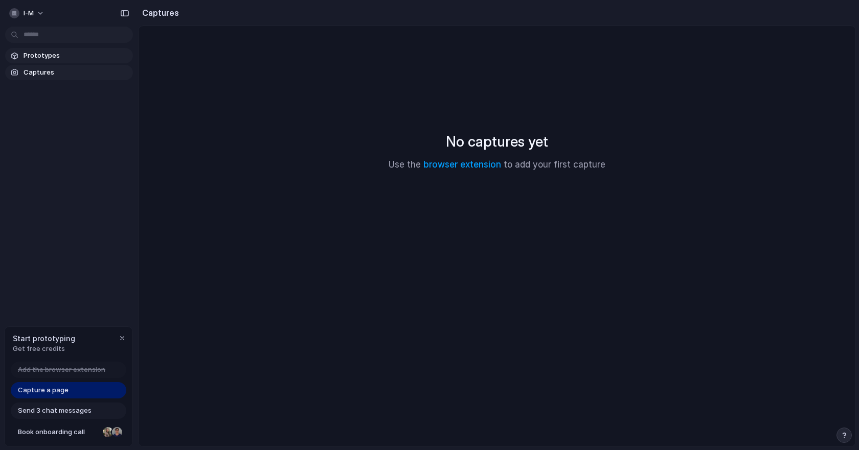
click at [34, 56] on span "Prototypes" at bounding box center [76, 56] width 105 height 10
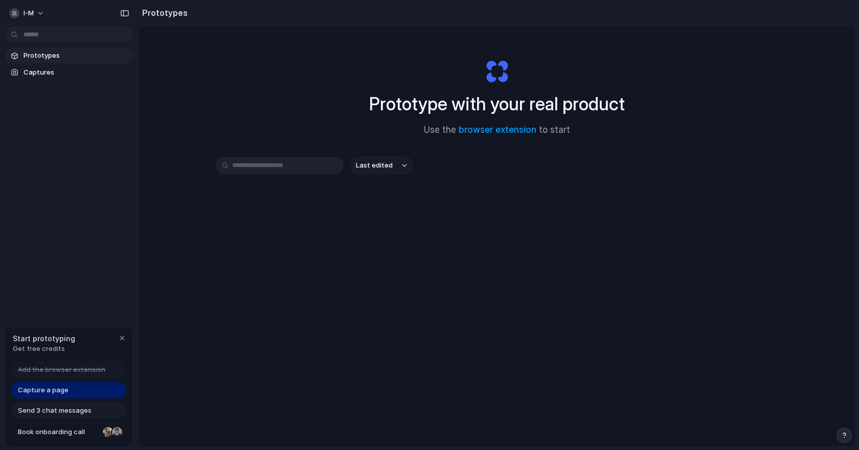
click at [93, 389] on link "Capture a page" at bounding box center [69, 390] width 116 height 16
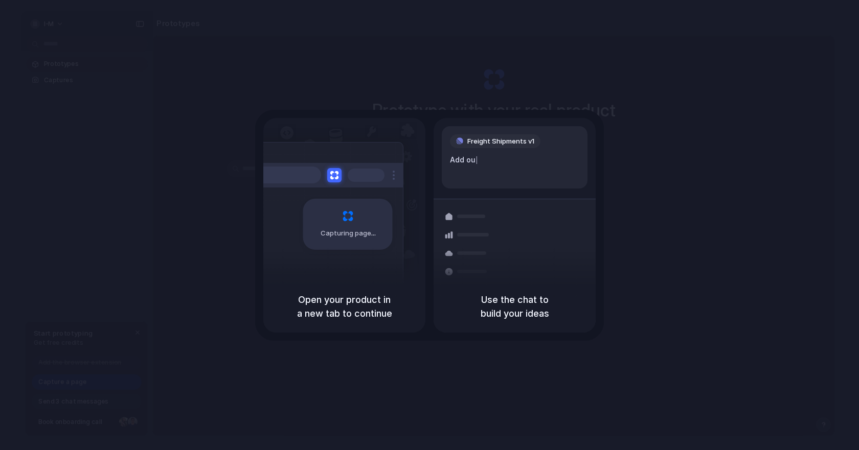
click at [376, 185] on div at bounding box center [325, 175] width 153 height 25
click at [508, 136] on span "Freight Shipments v1" at bounding box center [500, 141] width 67 height 10
click at [517, 265] on div "Express delivery to [GEOGRAPHIC_DATA] Priority • 2-day • Dispatched" at bounding box center [575, 276] width 138 height 40
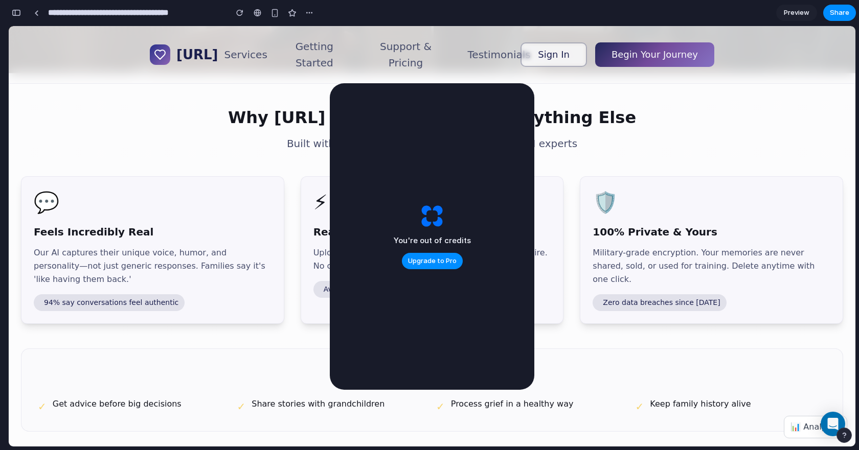
scroll to position [307, 0]
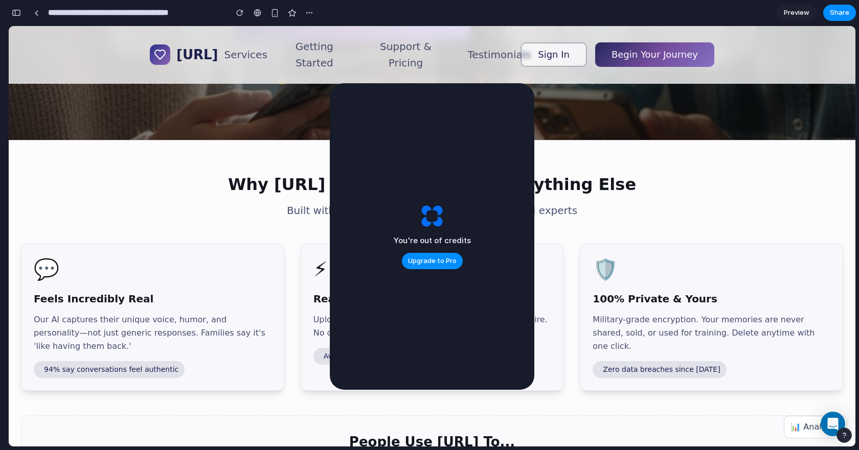
click at [841, 69] on header "[URL] Services Getting Started Support & Pricing Testimonials Sign In Begin You…" at bounding box center [432, 55] width 846 height 58
drag, startPoint x: 855, startPoint y: 77, endPoint x: 852, endPoint y: 95, distance: 18.1
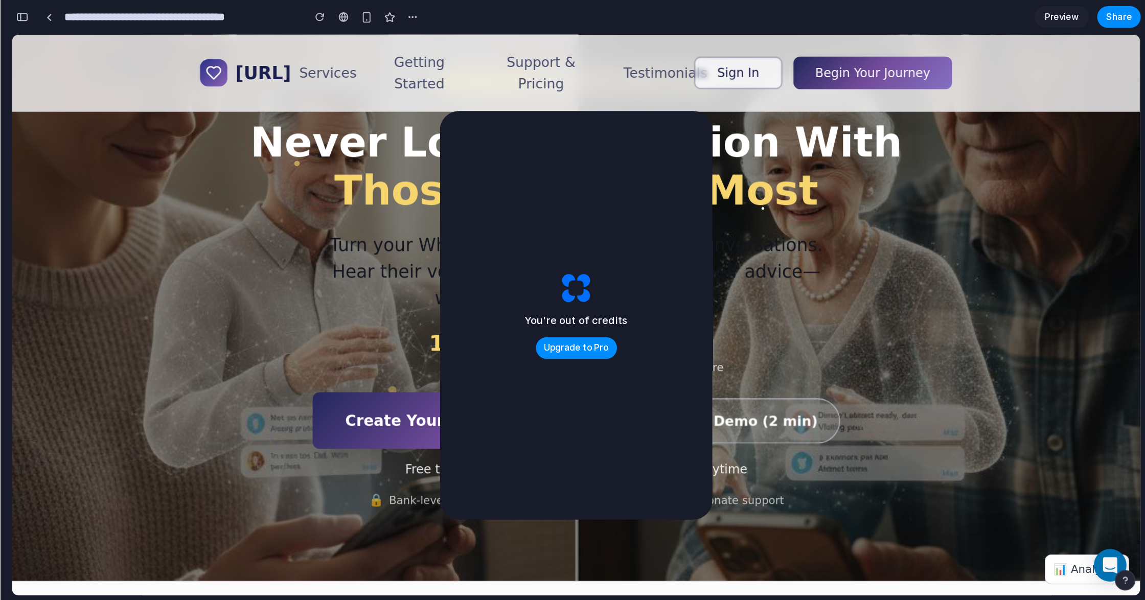
scroll to position [0, 0]
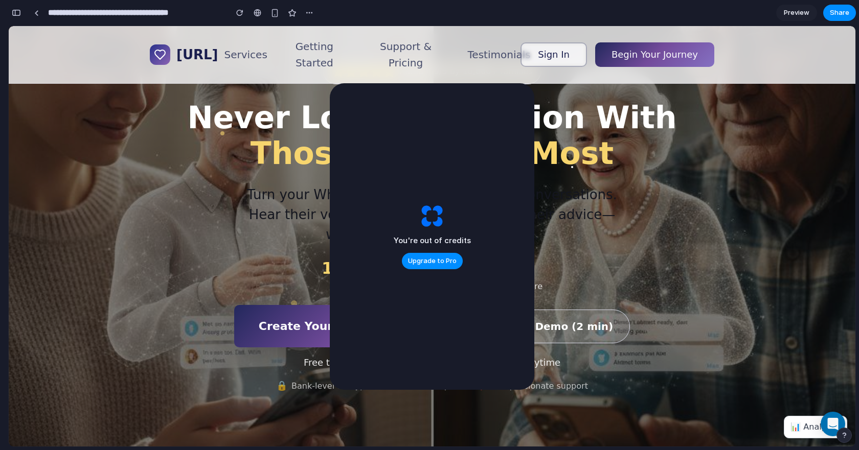
drag, startPoint x: 848, startPoint y: 94, endPoint x: 867, endPoint y: 68, distance: 31.9
drag, startPoint x: 568, startPoint y: 321, endPoint x: 589, endPoint y: 421, distance: 102.5
click at [589, 421] on section "⭐⭐⭐⭐⭐ Rated 4.9/5 by 10,000+ families Never Lose Connection With Those You Love…" at bounding box center [432, 236] width 846 height 421
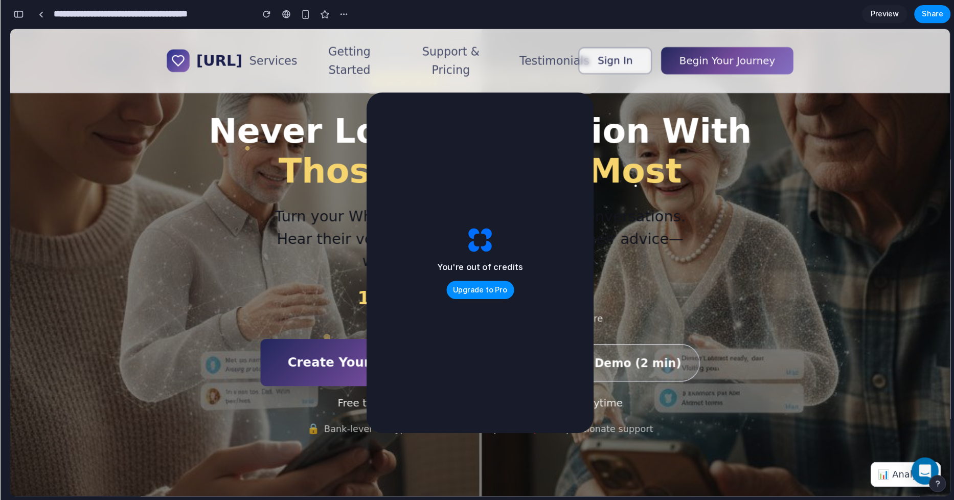
scroll to position [2566, 0]
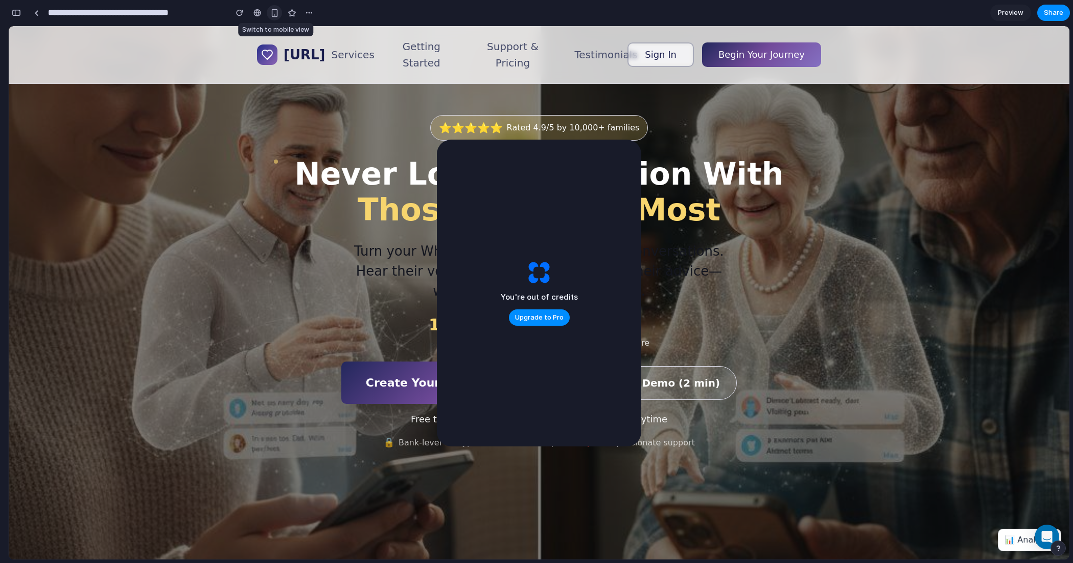
click at [272, 11] on div "button" at bounding box center [274, 13] width 9 height 9
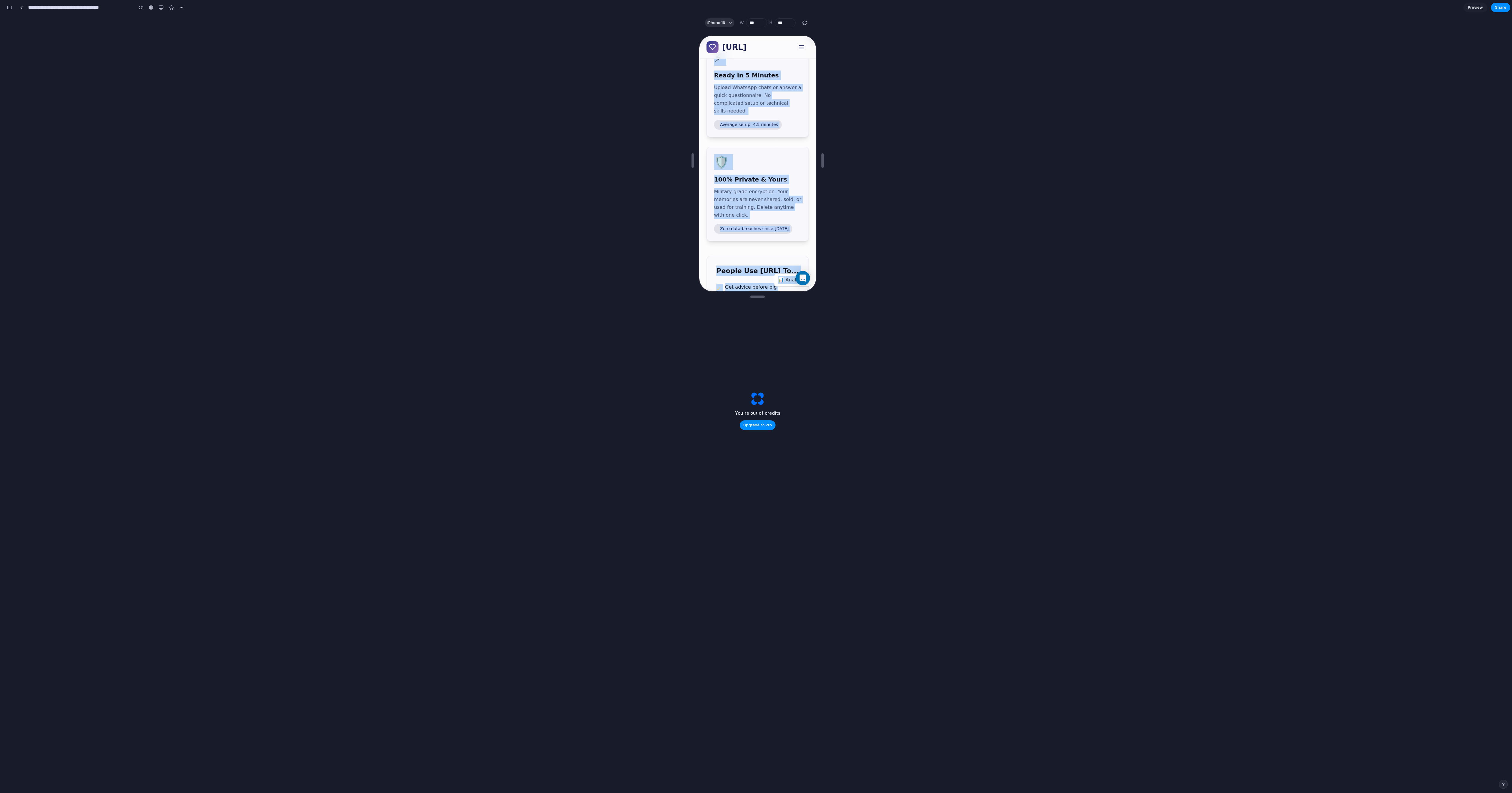
scroll to position [494, 0]
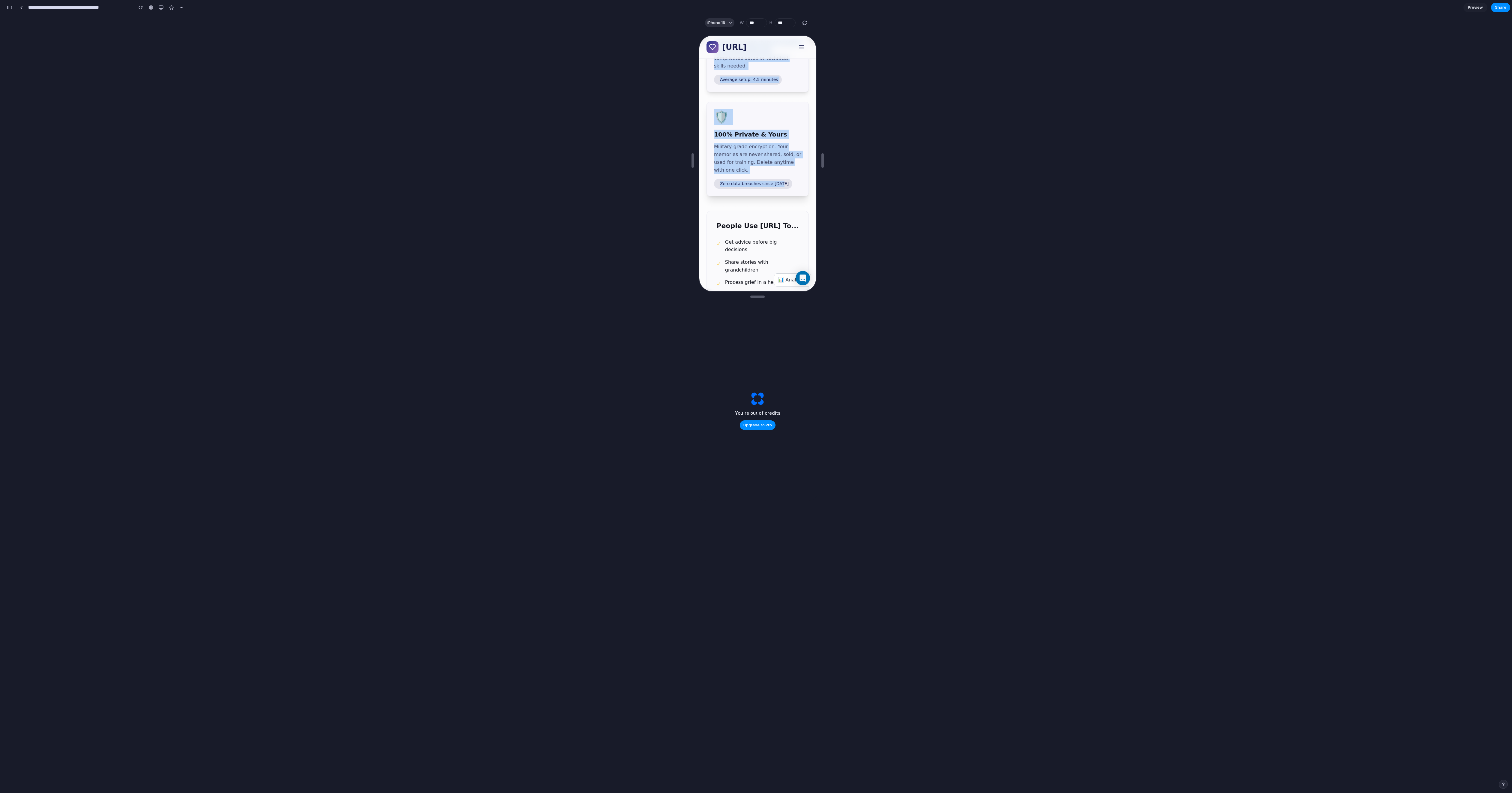
drag, startPoint x: 711, startPoint y: 74, endPoint x: 761, endPoint y: 200, distance: 135.6
click at [504, 195] on div "💬 Feels Incredibly Real Our AI captures their unique voice, humor, and personal…" at bounding box center [757, 41] width 102 height 309
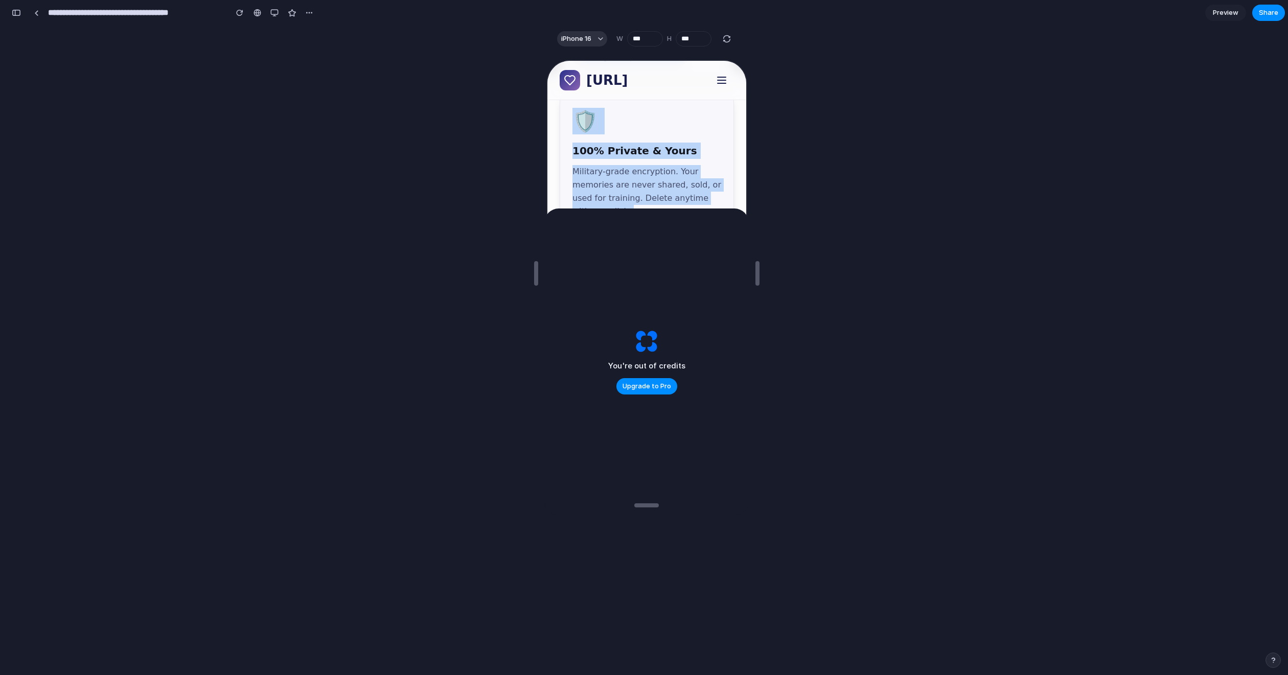
scroll to position [2566, 0]
click at [702, 164] on p "Military-grade encryption. Your memories are never shared, sold, or used for tr…" at bounding box center [645, 190] width 149 height 53
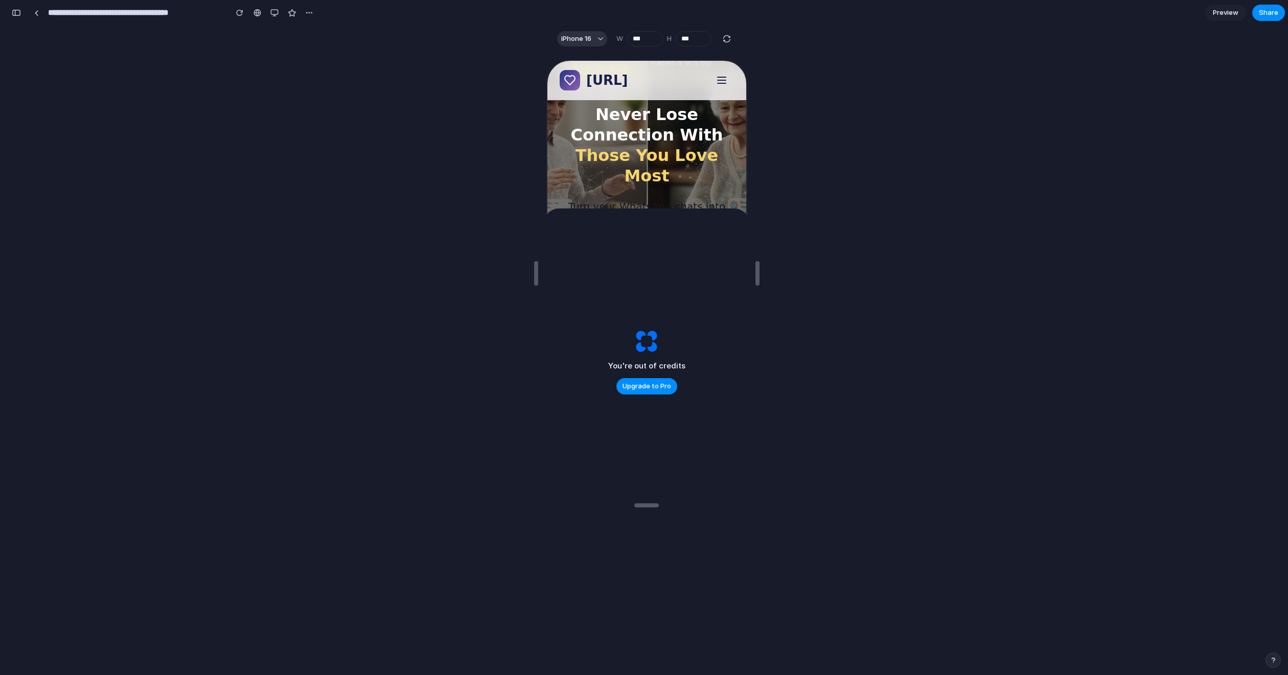
scroll to position [0, 0]
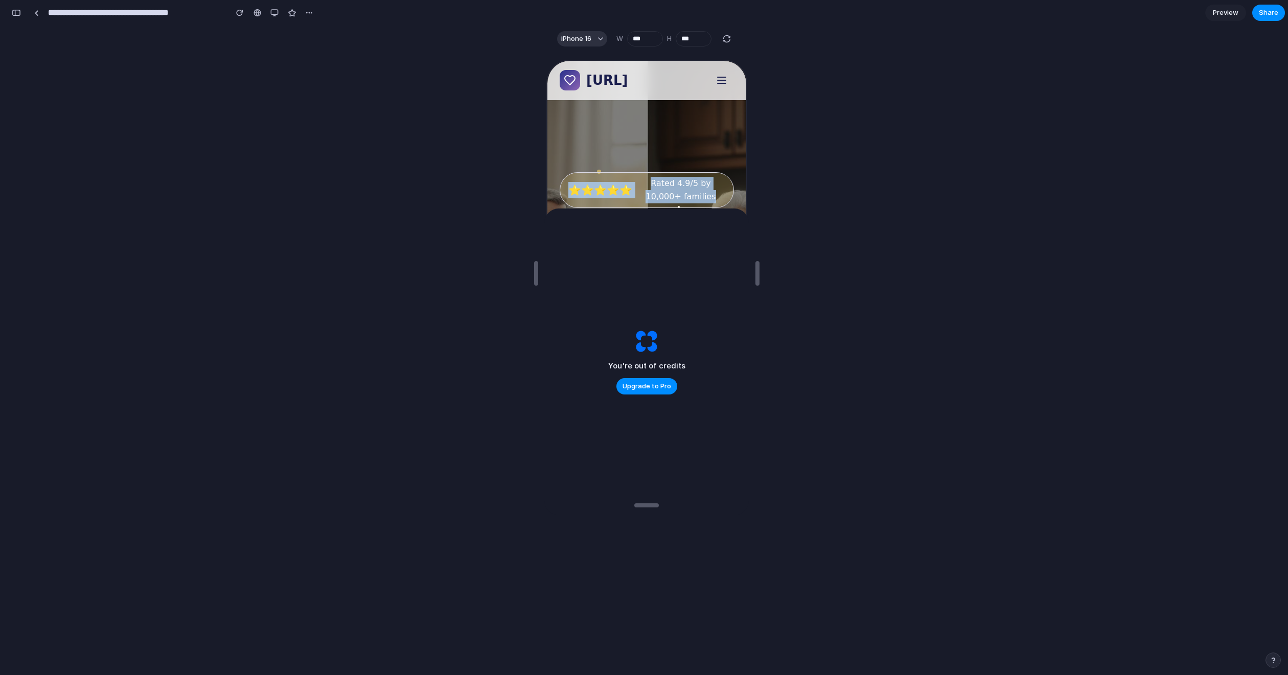
drag, startPoint x: 712, startPoint y: 194, endPoint x: 560, endPoint y: 186, distance: 152.5
click at [560, 186] on div "⭐⭐⭐⭐⭐ Rated 4.9/5 by 10,000+ families" at bounding box center [645, 189] width 174 height 36
copy div "⭐⭐⭐⭐⭐ Rated 4.9/5 by 10,000+ families"
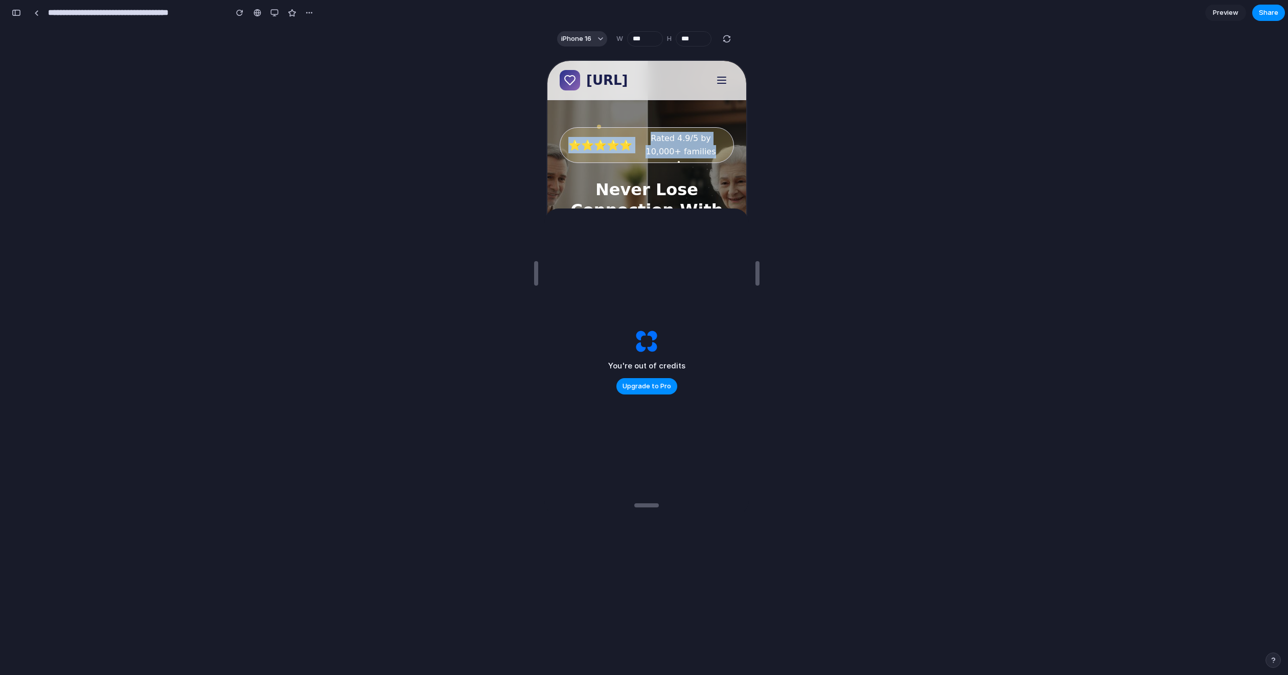
scroll to position [105, 0]
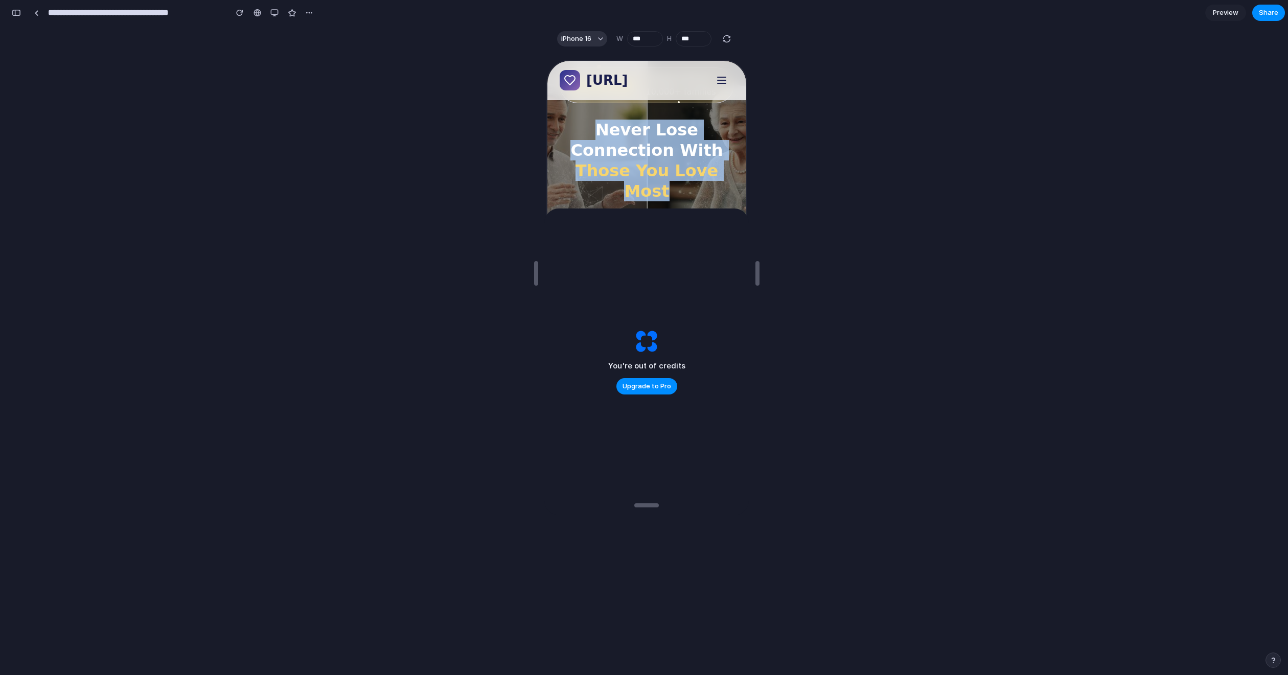
drag, startPoint x: 595, startPoint y: 129, endPoint x: 674, endPoint y: 192, distance: 100.3
click at [674, 192] on h1 "Never Lose Connection With Those You Love Most" at bounding box center [645, 160] width 174 height 82
copy h1 "Never Lose Connection With Those You Love Most"
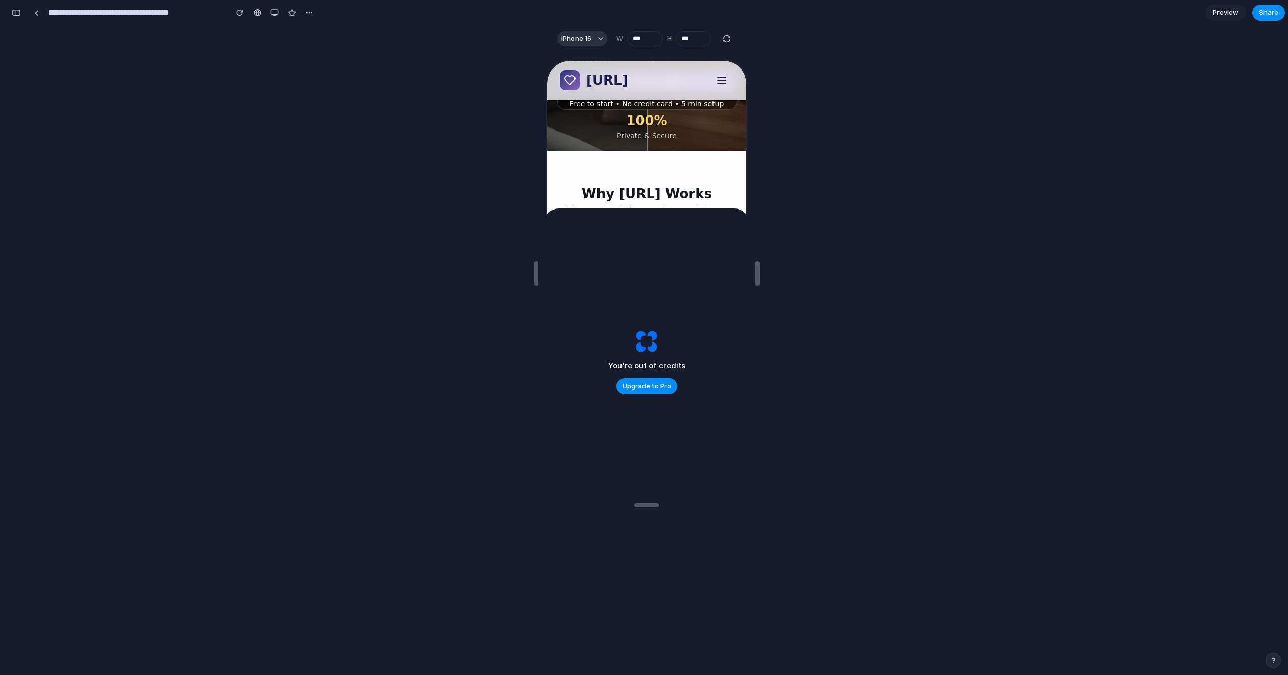
scroll to position [285, 0]
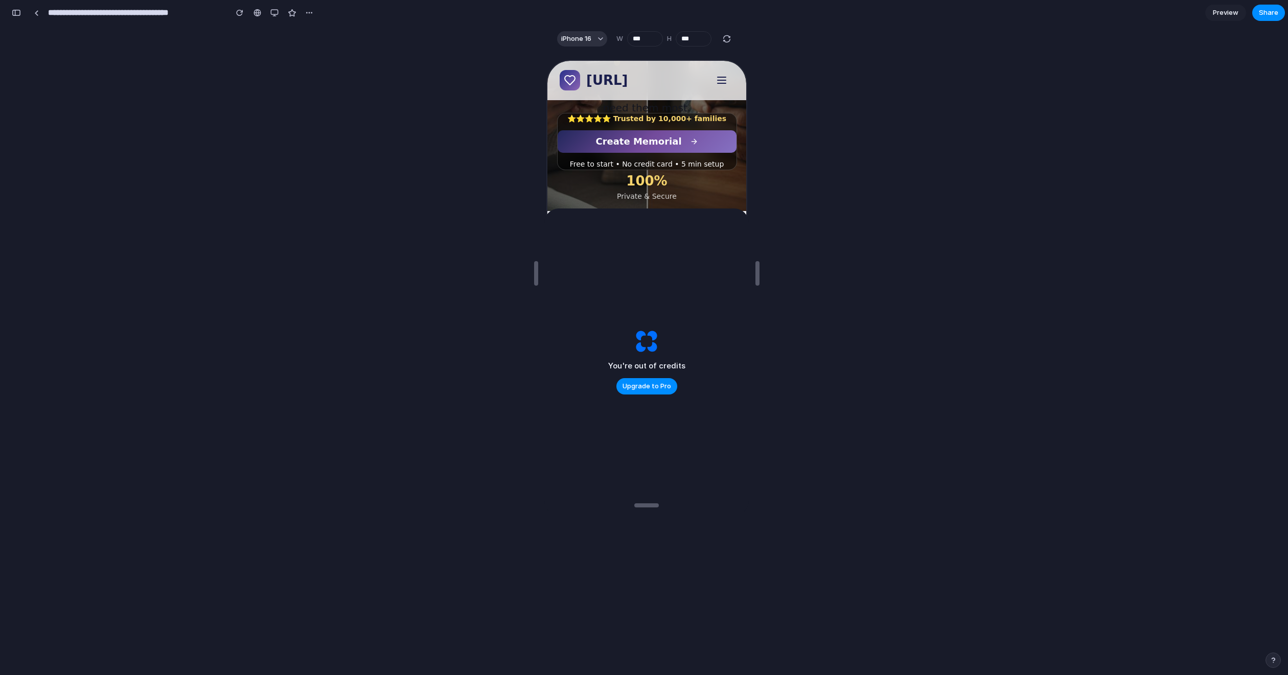
drag, startPoint x: 555, startPoint y: 137, endPoint x: 672, endPoint y: 194, distance: 130.5
drag, startPoint x: 672, startPoint y: 194, endPoint x: 657, endPoint y: 190, distance: 15.5
click at [657, 190] on div "10,000+ Active Users 5 min Setup Time 100% Private & Secure" at bounding box center [645, 164] width 174 height 74
click at [668, 193] on div "10,000+ Active Users 5 min Setup Time 100% Private & Secure" at bounding box center [645, 164] width 174 height 74
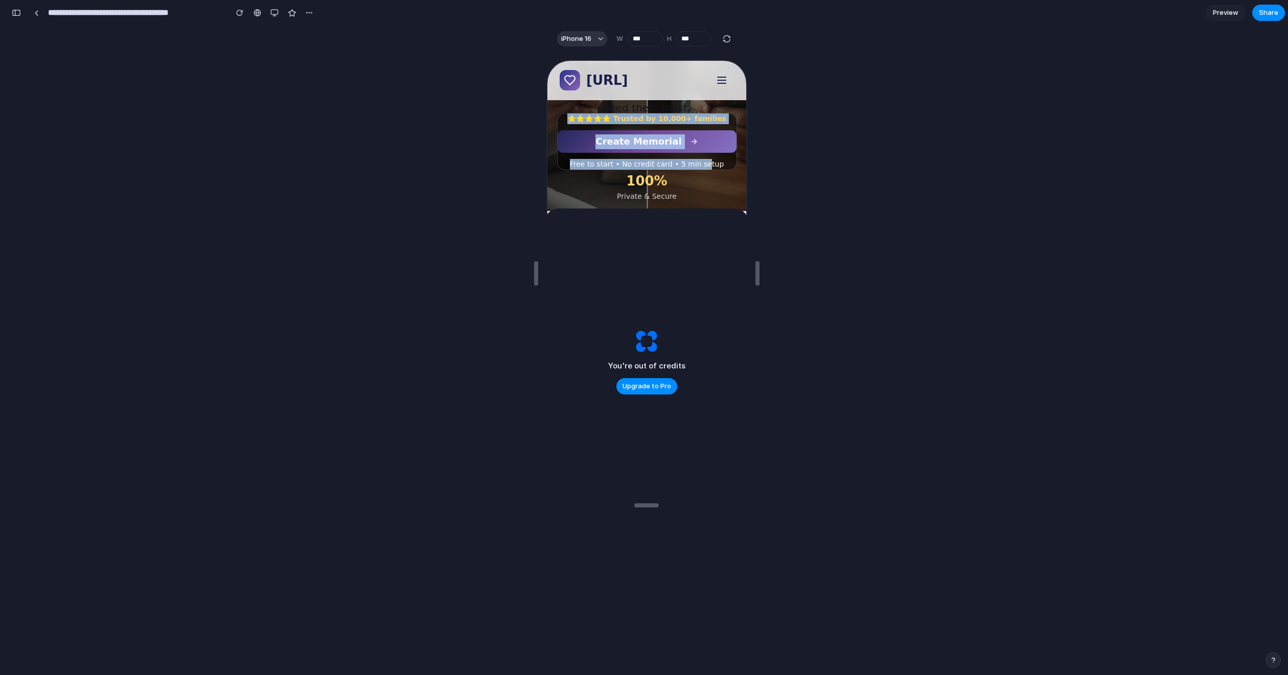
drag, startPoint x: 668, startPoint y: 193, endPoint x: 703, endPoint y: 164, distance: 45.4
click at [714, 164] on p "Free to start • No credit card • 5 min setup" at bounding box center [645, 163] width 179 height 11
drag, startPoint x: 714, startPoint y: 164, endPoint x: 582, endPoint y: 165, distance: 131.9
click at [582, 165] on p "Free to start • No credit card • 5 min setup" at bounding box center [645, 163] width 179 height 11
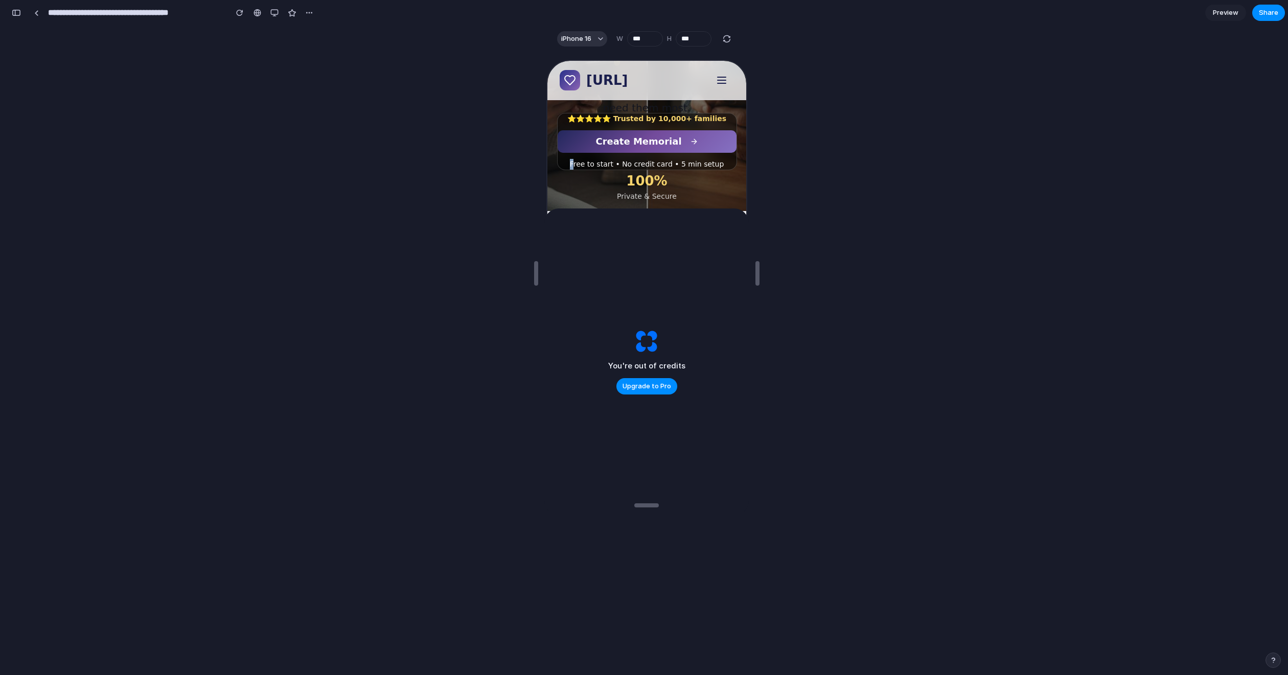
drag, startPoint x: 571, startPoint y: 162, endPoint x: 564, endPoint y: 162, distance: 7.7
click at [564, 162] on p "Free to start • No credit card • 5 min setup" at bounding box center [645, 163] width 179 height 11
drag, startPoint x: 568, startPoint y: 162, endPoint x: 712, endPoint y: 165, distance: 143.7
click at [712, 165] on p "Free to start • No credit card • 5 min setup" at bounding box center [645, 163] width 179 height 11
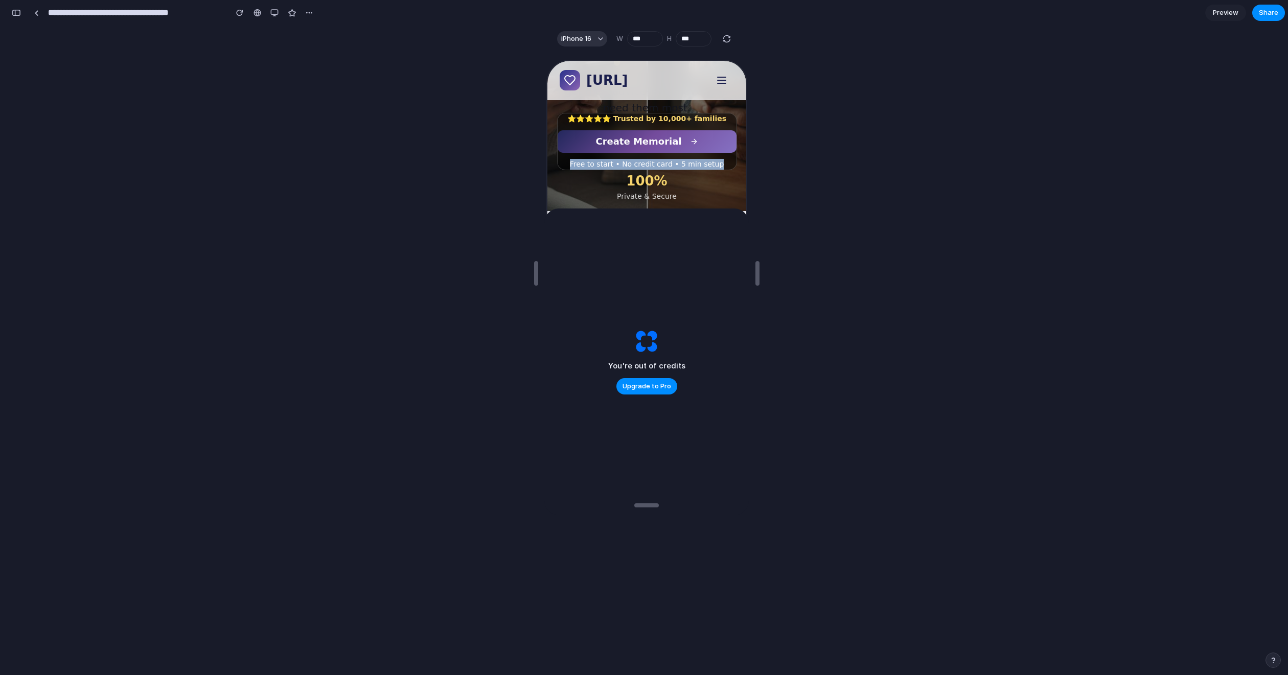
copy p "Free to start • No credit card • 5 min setup"
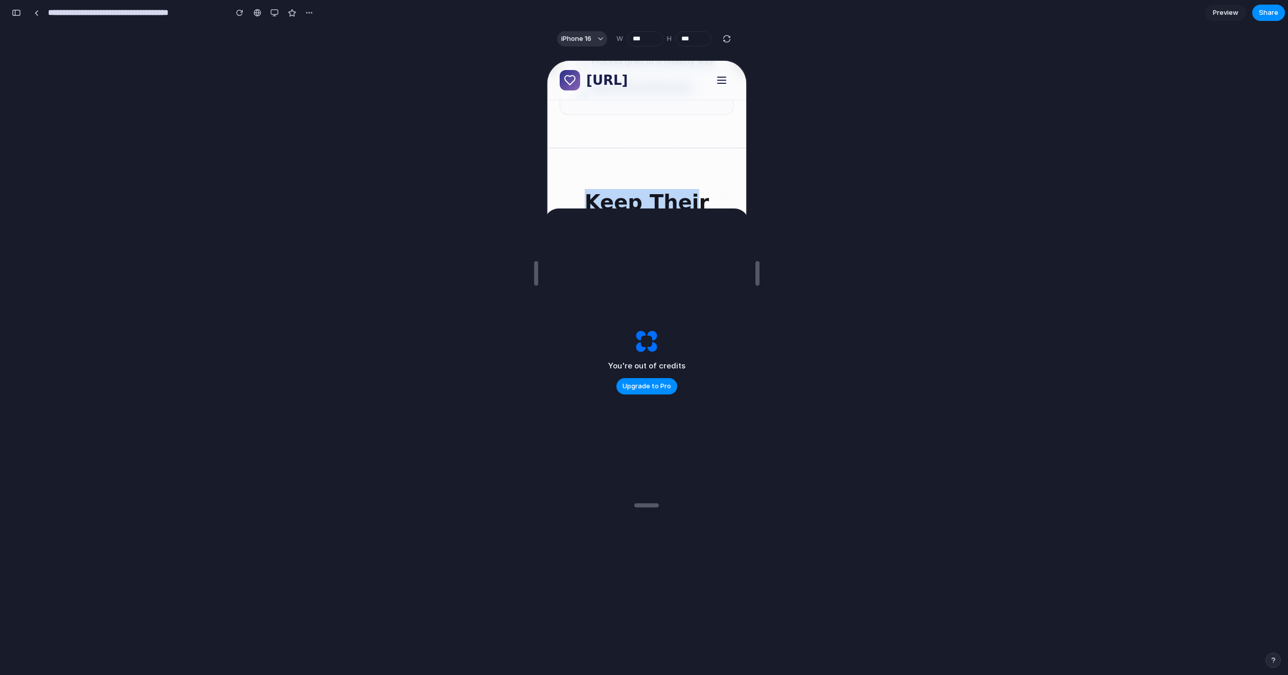
scroll to position [1280, 0]
drag, startPoint x: 562, startPoint y: 177, endPoint x: 680, endPoint y: 102, distance: 139.9
copy div "Why [URL] Works Better Than Anything Else Built with compassion by grief counse…"
